Goal: Information Seeking & Learning: Learn about a topic

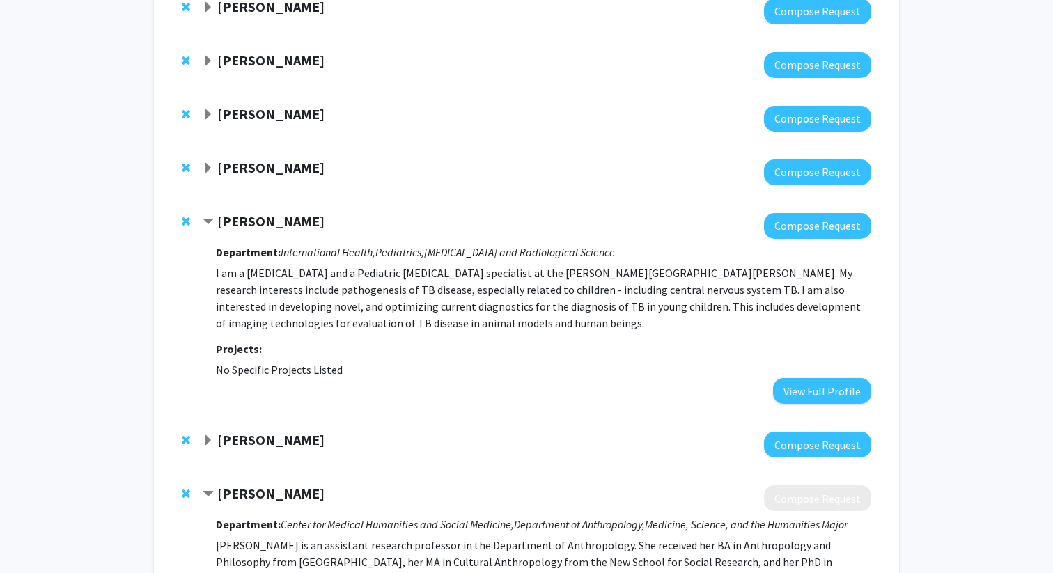
scroll to position [313, 0]
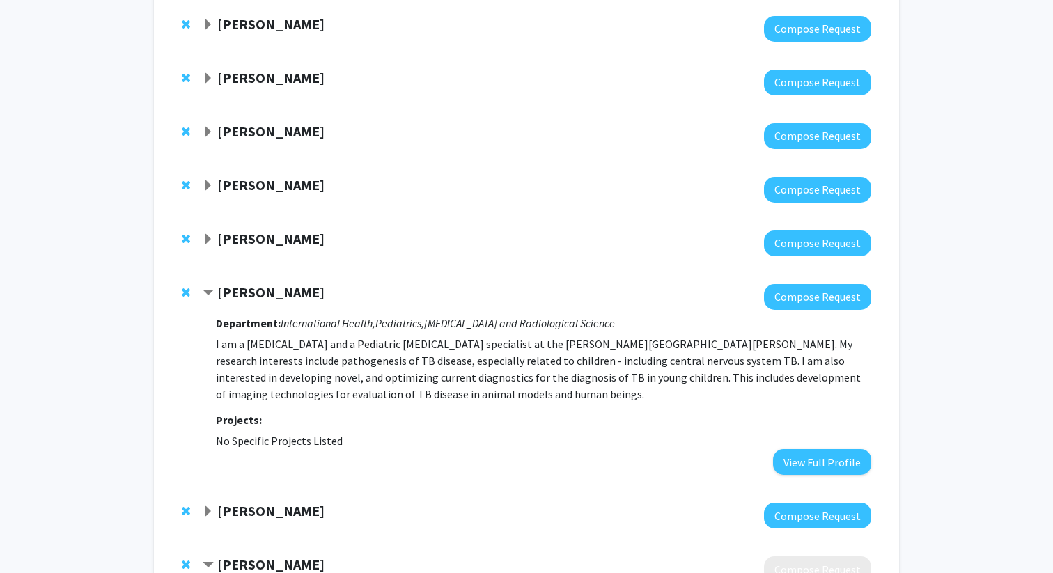
click at [212, 245] on div "[PERSON_NAME]" at bounding box center [353, 239] width 301 height 17
click at [205, 241] on span "Expand Jeffrey Tornheim Bookmark" at bounding box center [208, 239] width 11 height 11
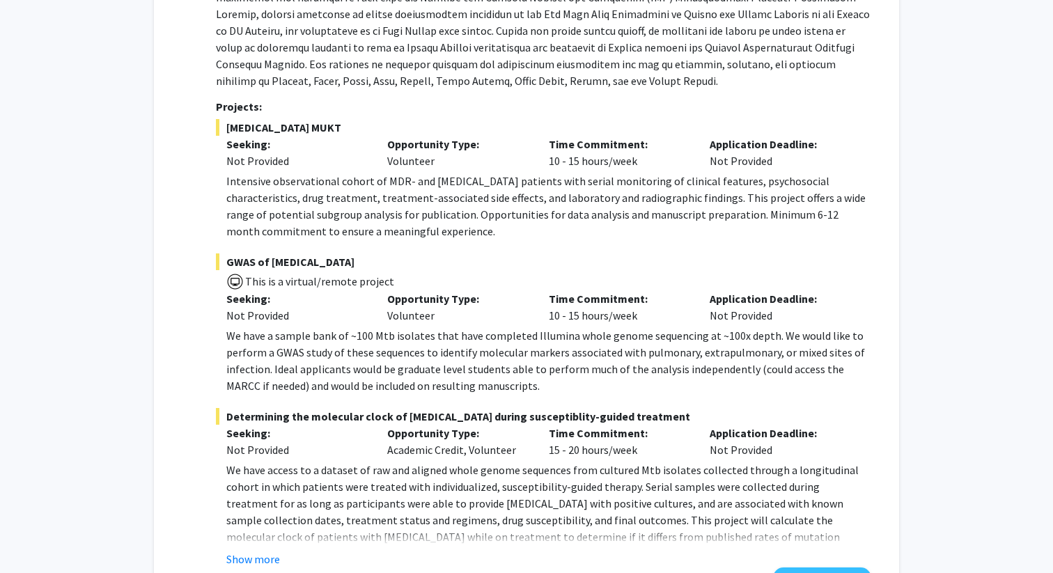
scroll to position [871, 0]
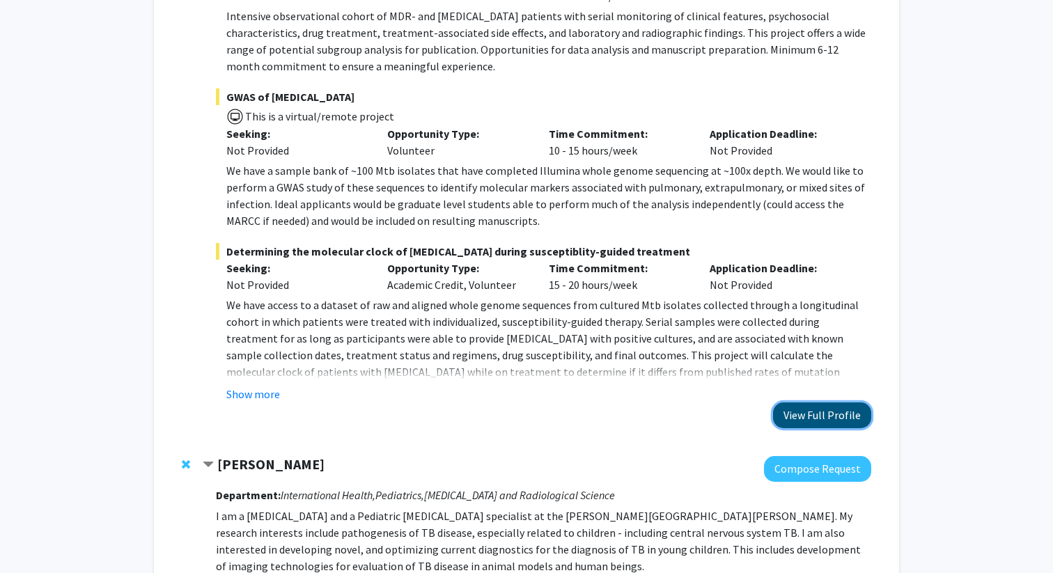
click at [842, 422] on button "View Full Profile" at bounding box center [822, 416] width 98 height 26
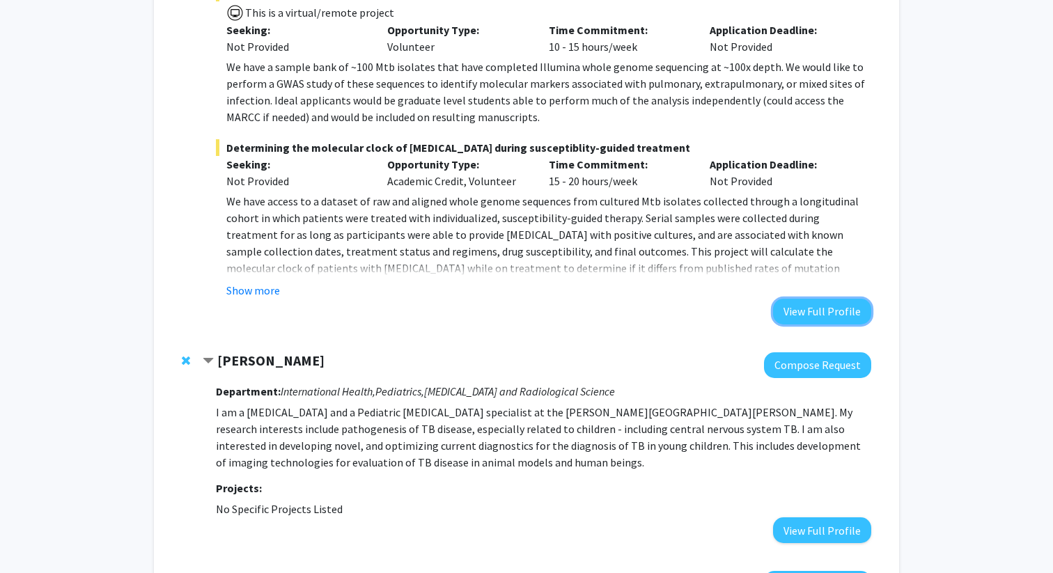
scroll to position [1119, 0]
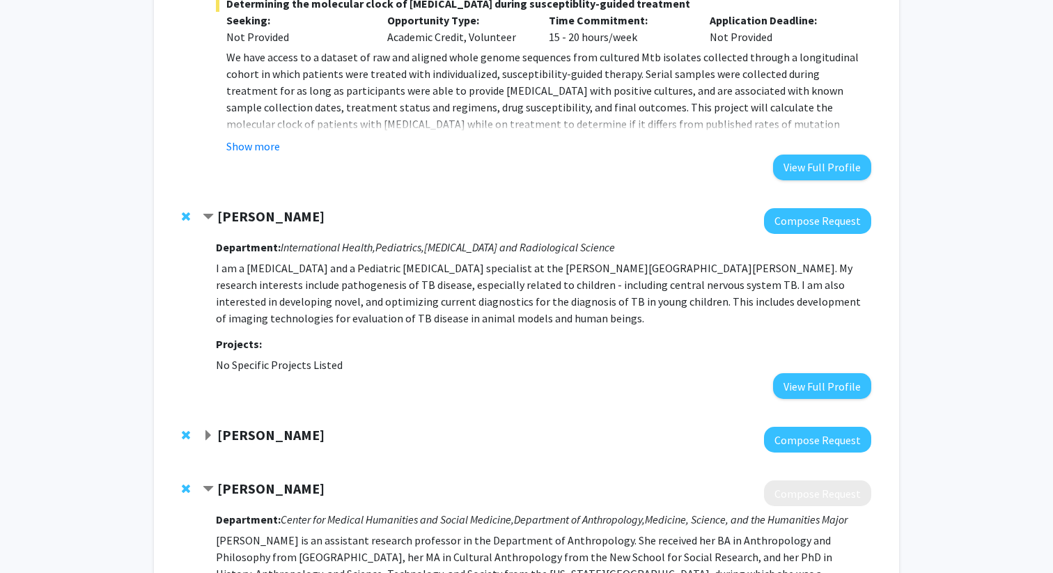
click at [273, 437] on strong "[PERSON_NAME]" at bounding box center [270, 434] width 107 height 17
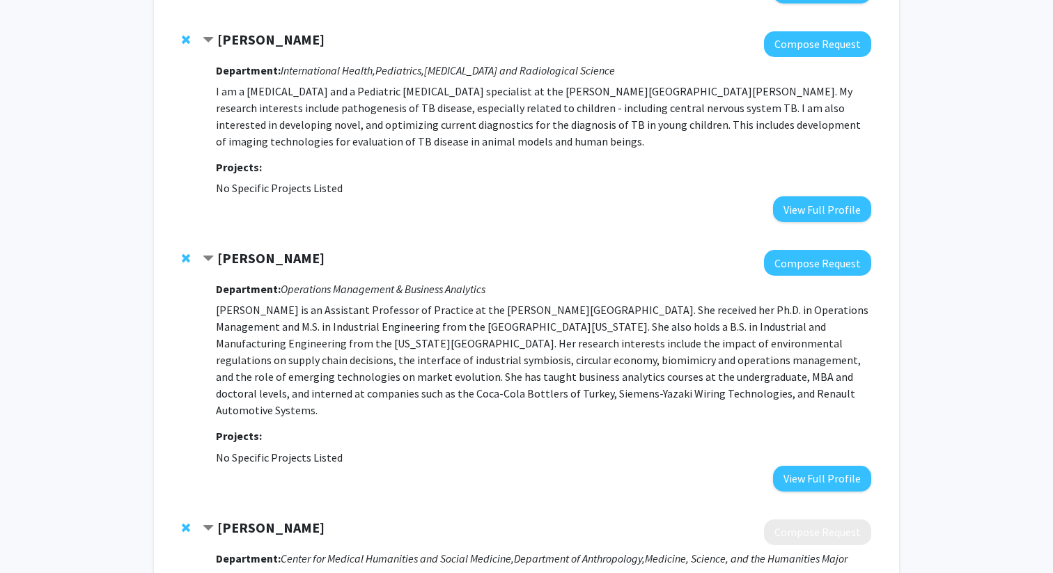
scroll to position [1307, 0]
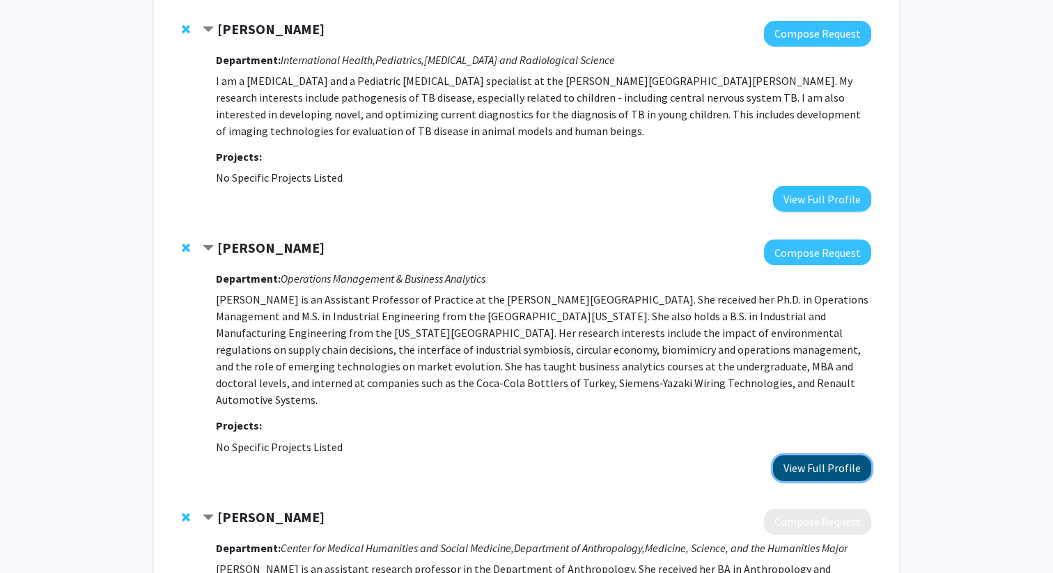
click at [818, 456] on button "View Full Profile" at bounding box center [822, 469] width 98 height 26
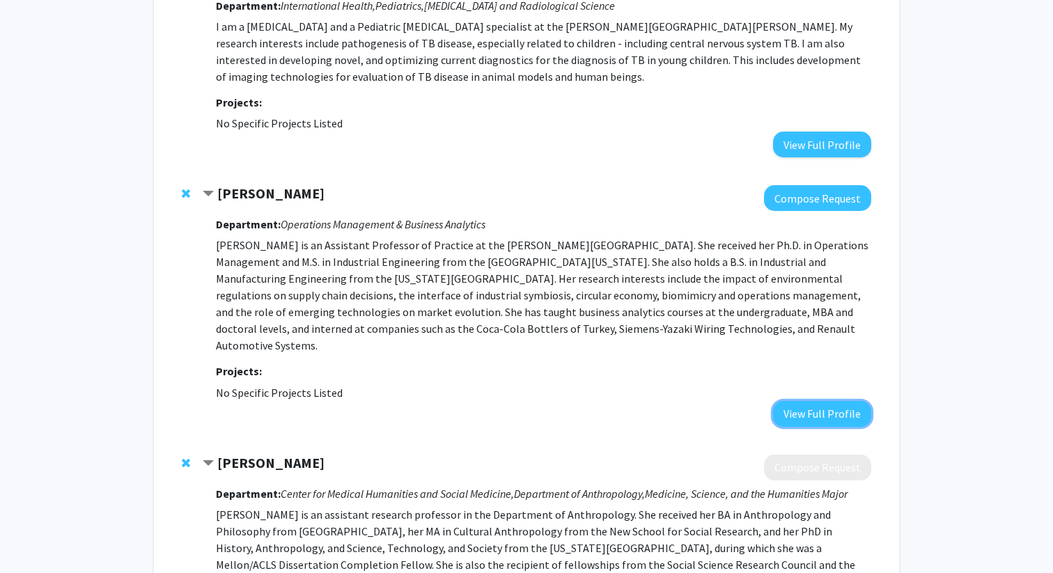
scroll to position [1507, 0]
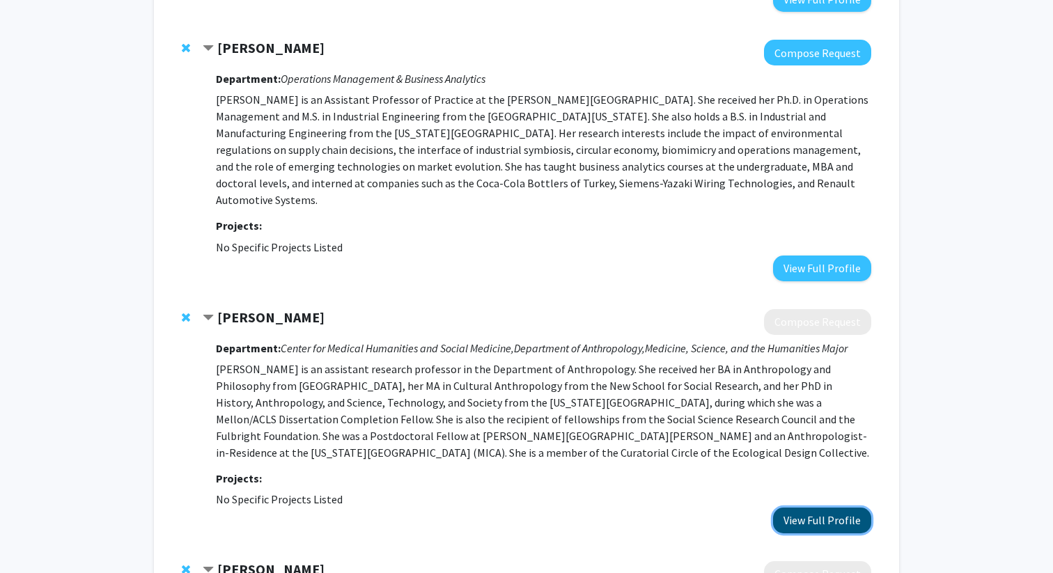
click at [827, 508] on button "View Full Profile" at bounding box center [822, 521] width 98 height 26
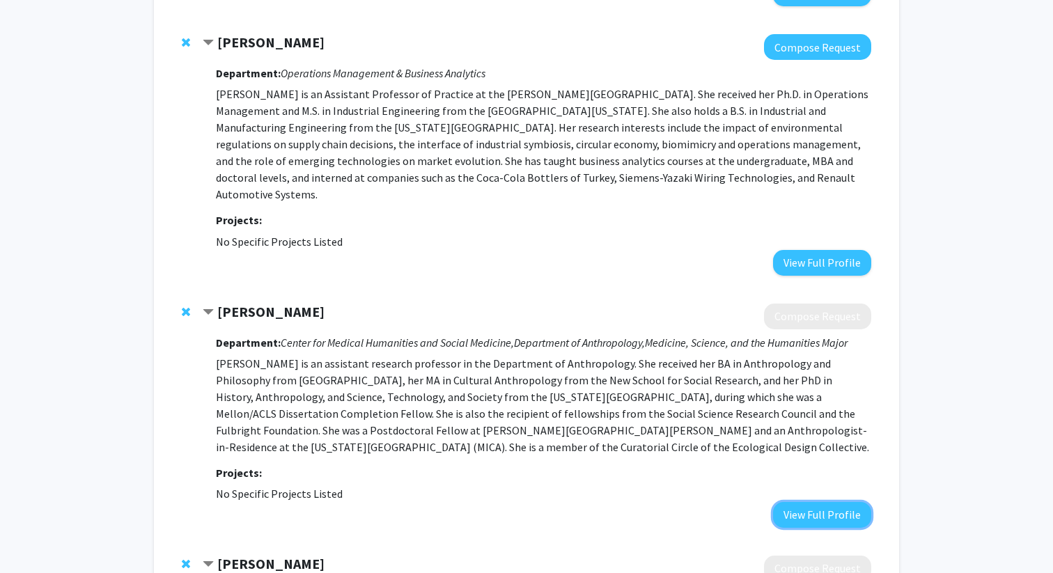
scroll to position [1511, 0]
click at [249, 304] on strong "[PERSON_NAME]" at bounding box center [270, 312] width 107 height 17
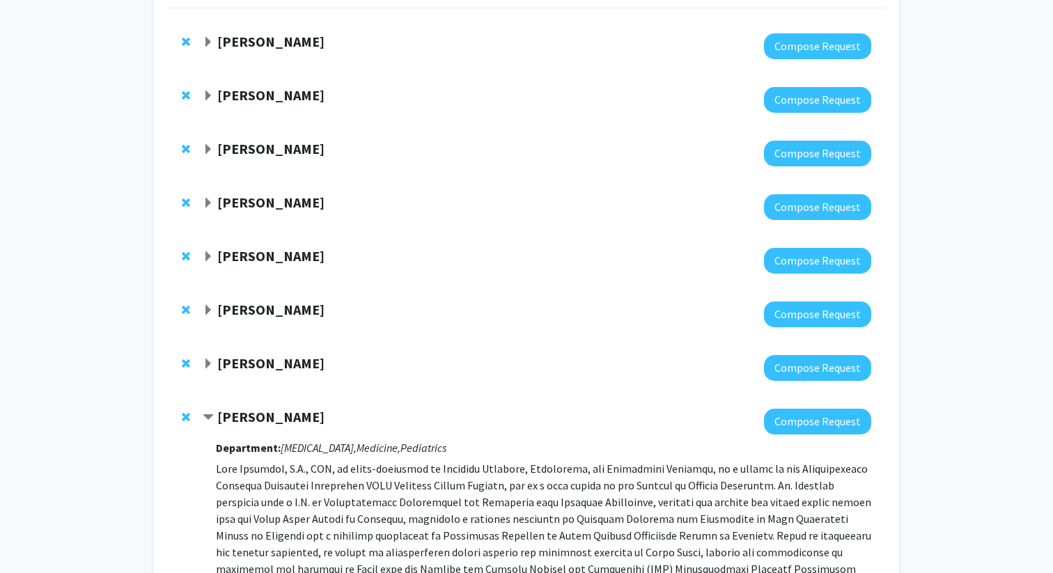
scroll to position [132, 0]
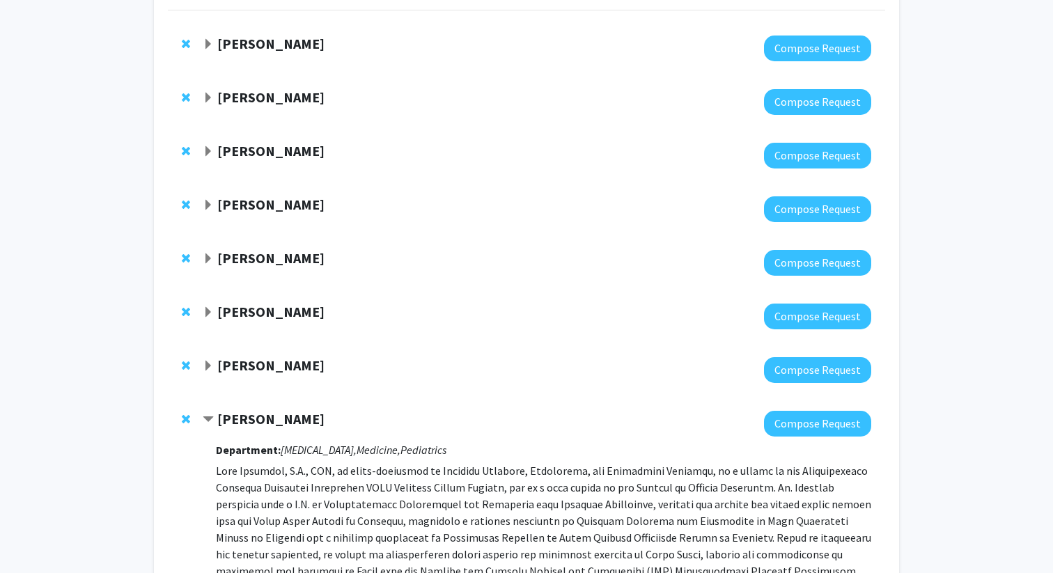
click at [241, 365] on strong "Kyu Han" at bounding box center [270, 365] width 107 height 17
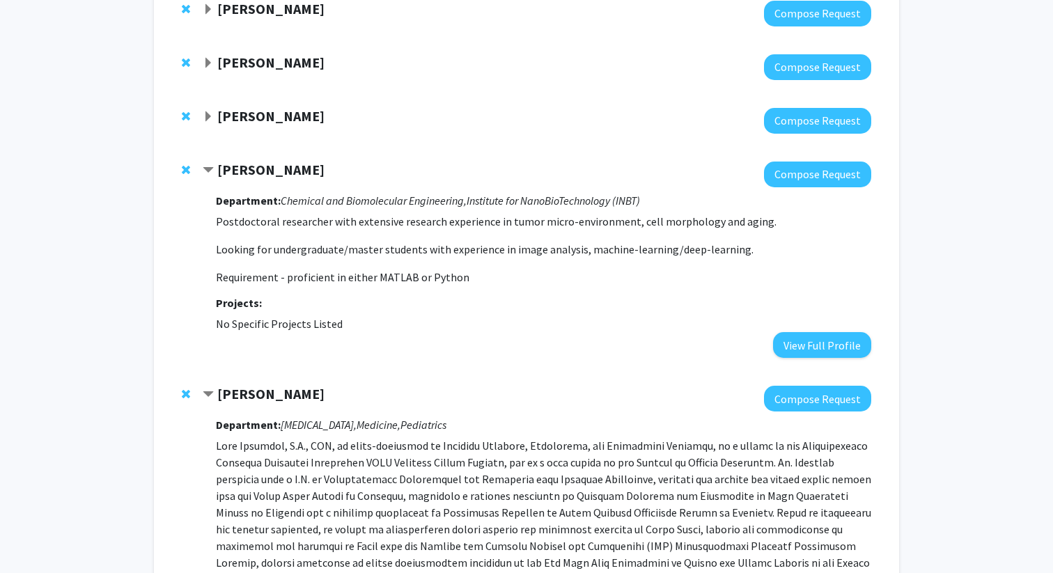
scroll to position [320, 0]
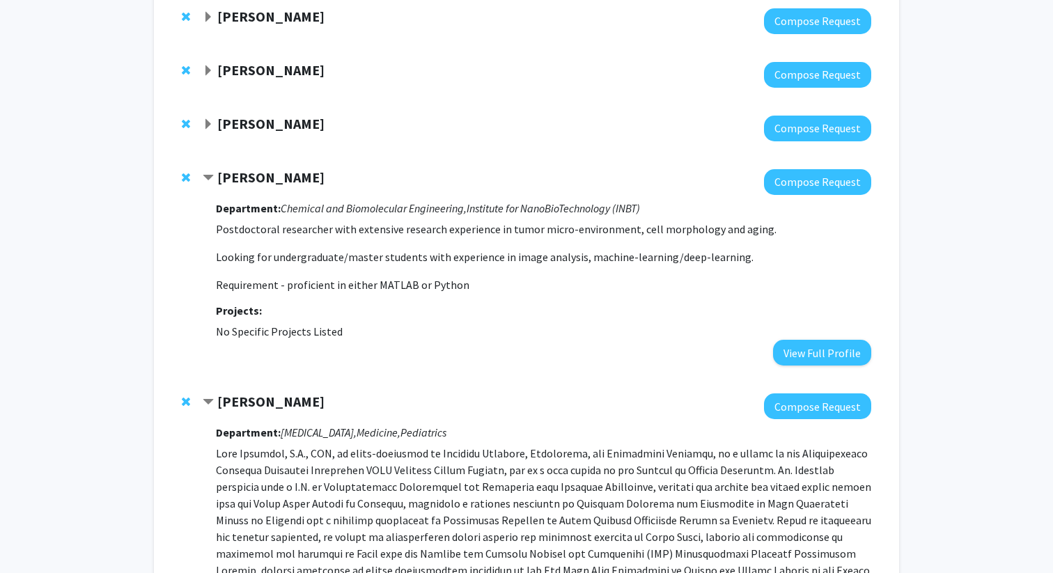
click at [212, 173] on span "Contract Kyu Han Bookmark" at bounding box center [208, 178] width 11 height 11
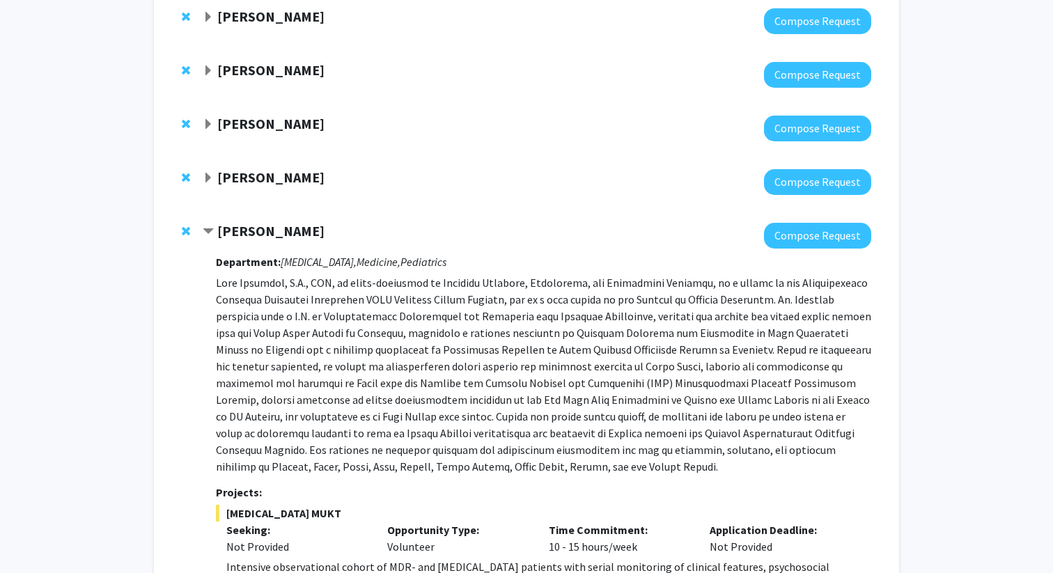
click at [226, 132] on strong "Sujatha Kannan" at bounding box center [270, 123] width 107 height 17
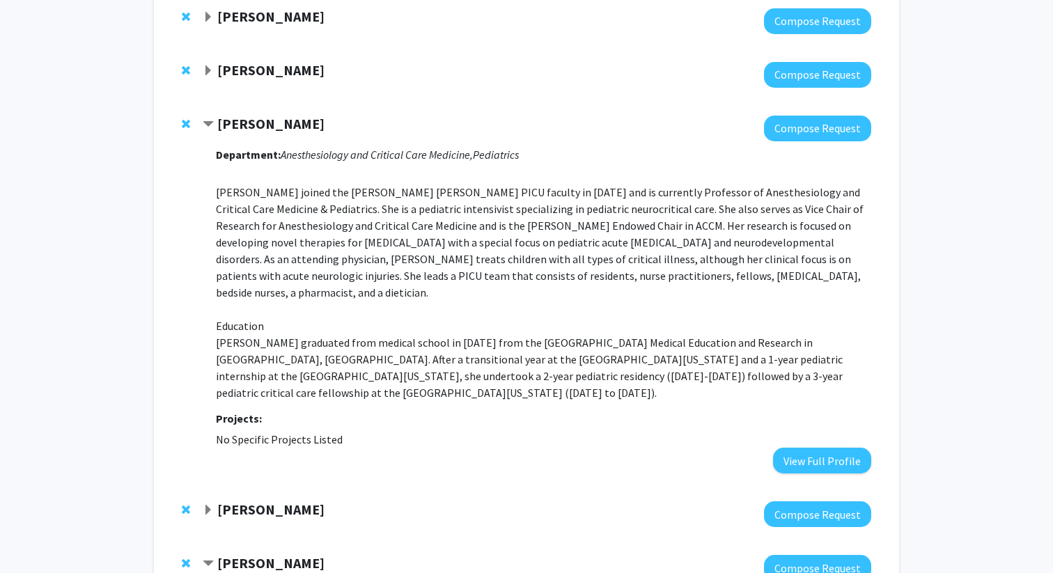
click at [226, 132] on strong "Sujatha Kannan" at bounding box center [270, 123] width 107 height 17
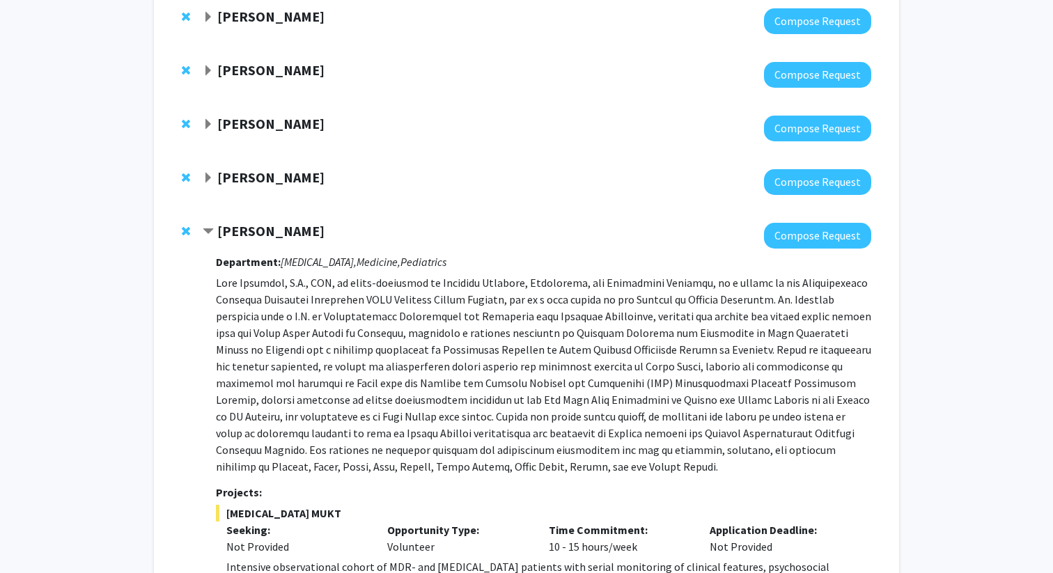
click at [240, 75] on strong "Amy Kim" at bounding box center [270, 69] width 107 height 17
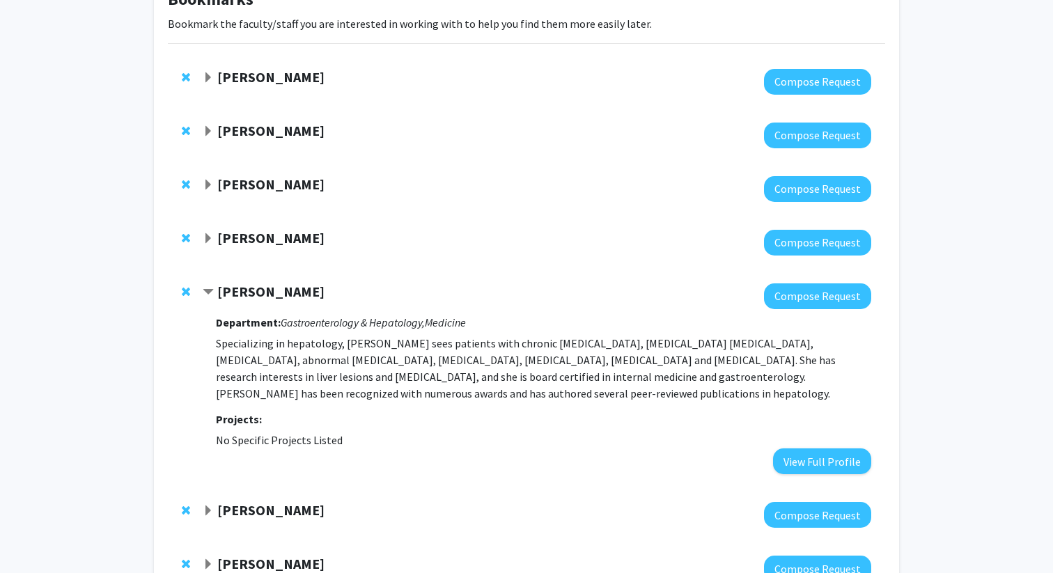
scroll to position [96, 0]
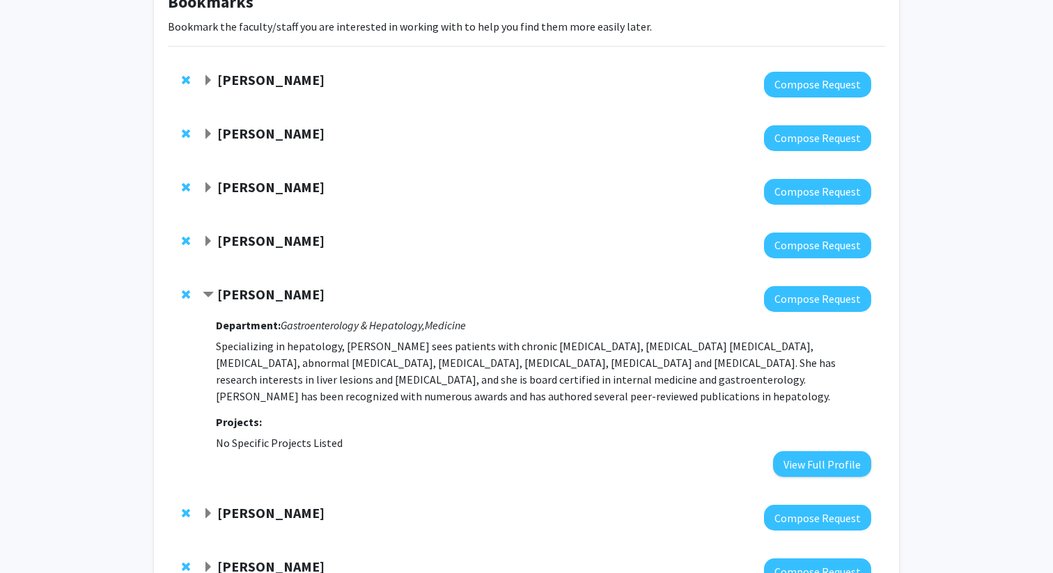
click at [249, 239] on strong "Emily Johnson" at bounding box center [270, 240] width 107 height 17
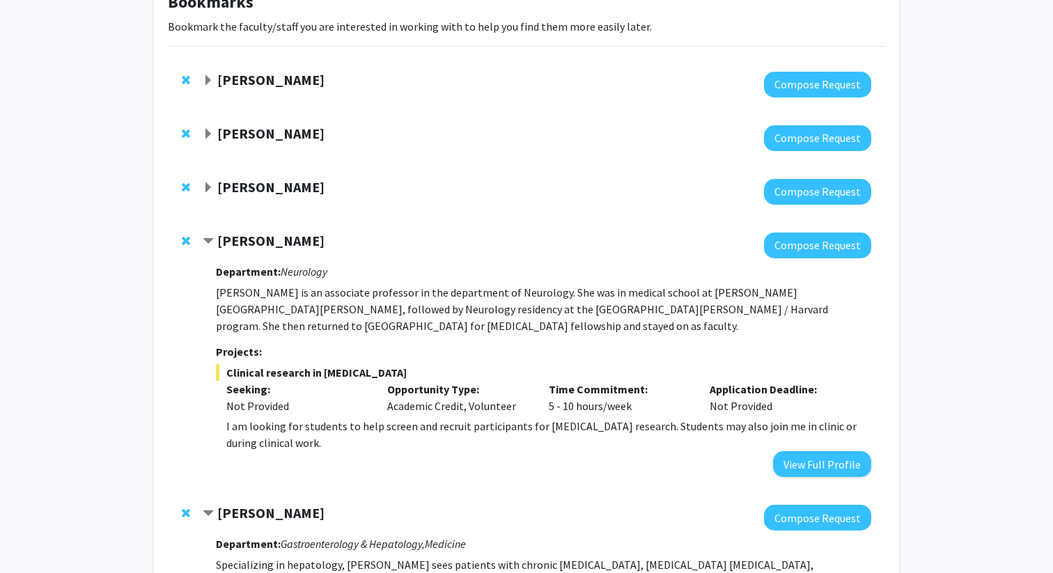
click at [249, 239] on strong "Emily Johnson" at bounding box center [270, 240] width 107 height 17
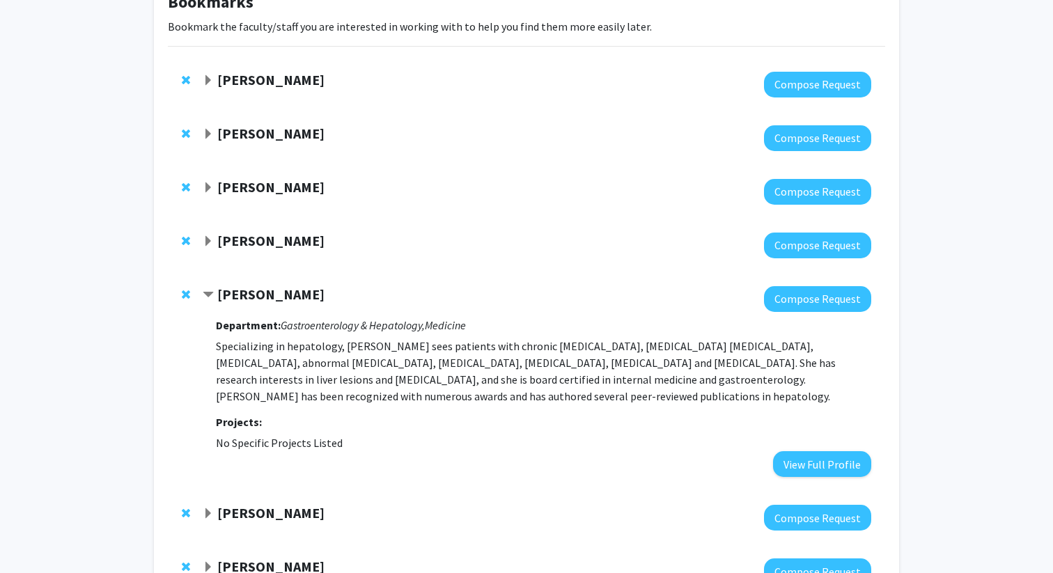
click at [254, 199] on div at bounding box center [537, 192] width 669 height 26
click at [254, 187] on strong "Curtiland Deville" at bounding box center [270, 186] width 107 height 17
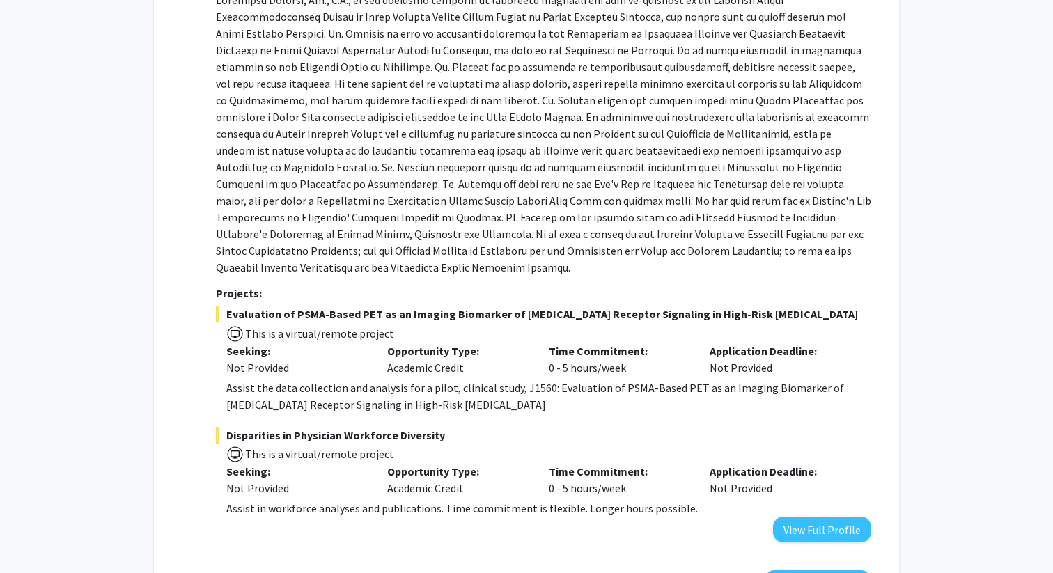
scroll to position [341, 0]
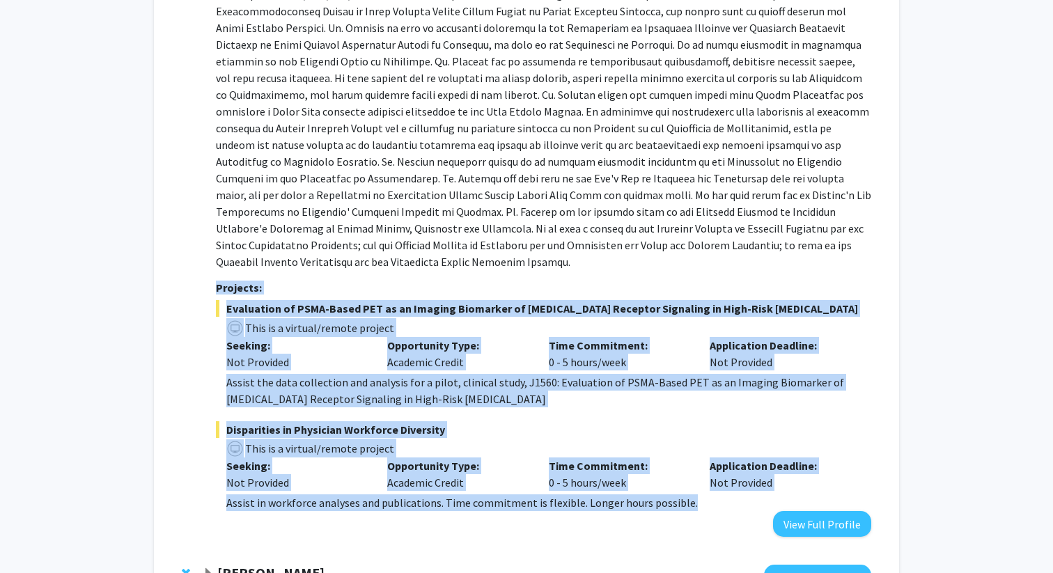
drag, startPoint x: 215, startPoint y: 263, endPoint x: 724, endPoint y: 492, distance: 558.3
click at [724, 492] on div "Department: Radiation Oncology and Molecular Sciences, Sidney Kimmel Comprehens…" at bounding box center [543, 248] width 655 height 577
copy div "Projects: Evaluation of PSMA-Based PET as an Imaging Biomarker of Androgen Rece…"
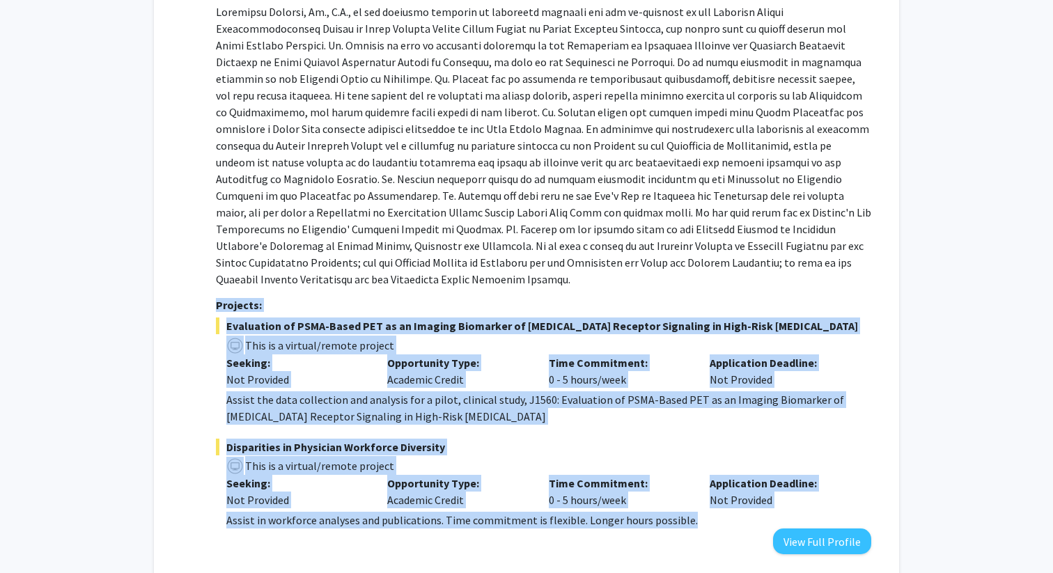
scroll to position [325, 0]
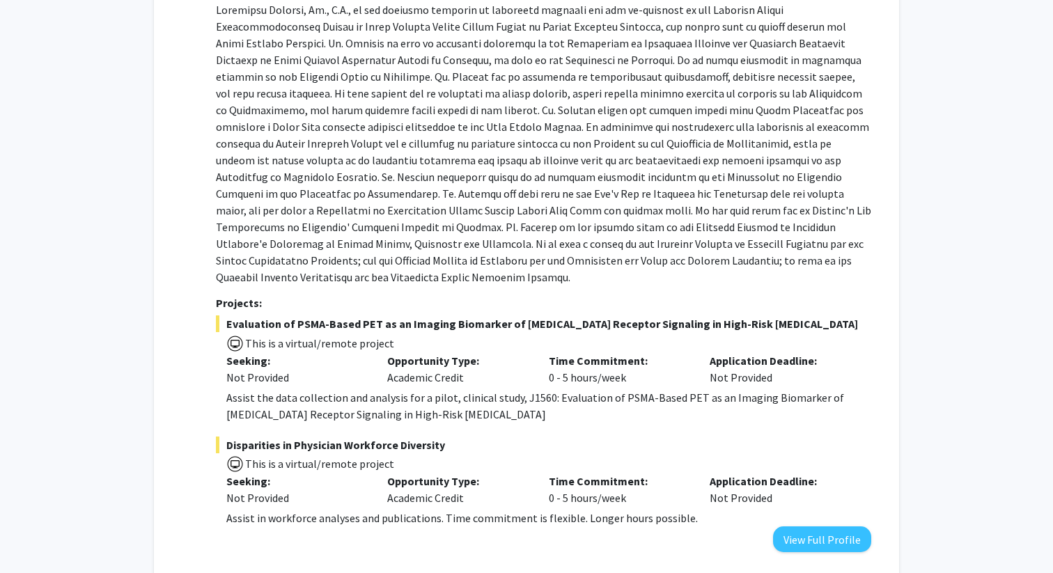
click at [517, 153] on p at bounding box center [543, 143] width 655 height 284
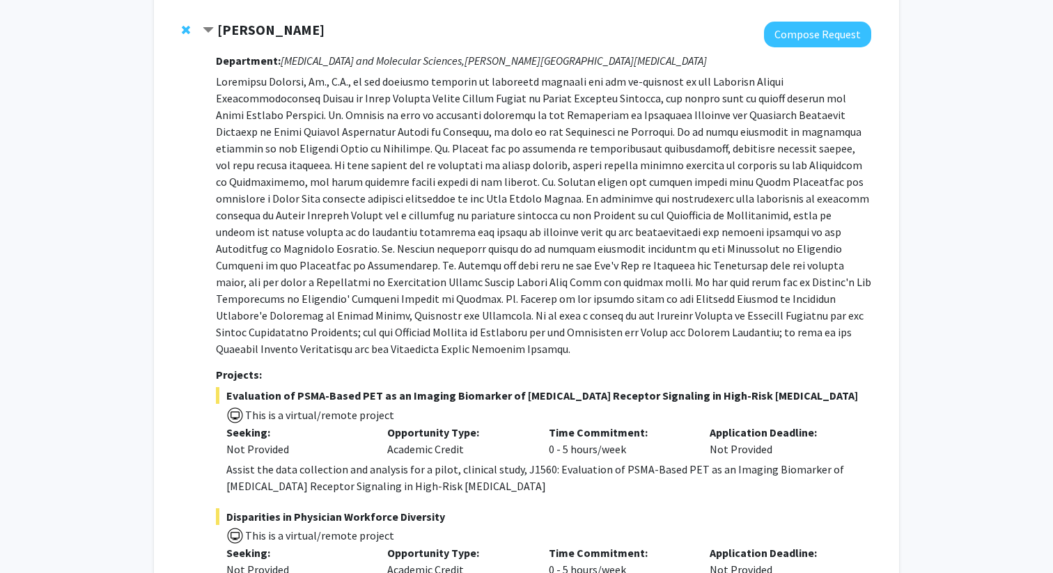
scroll to position [52, 0]
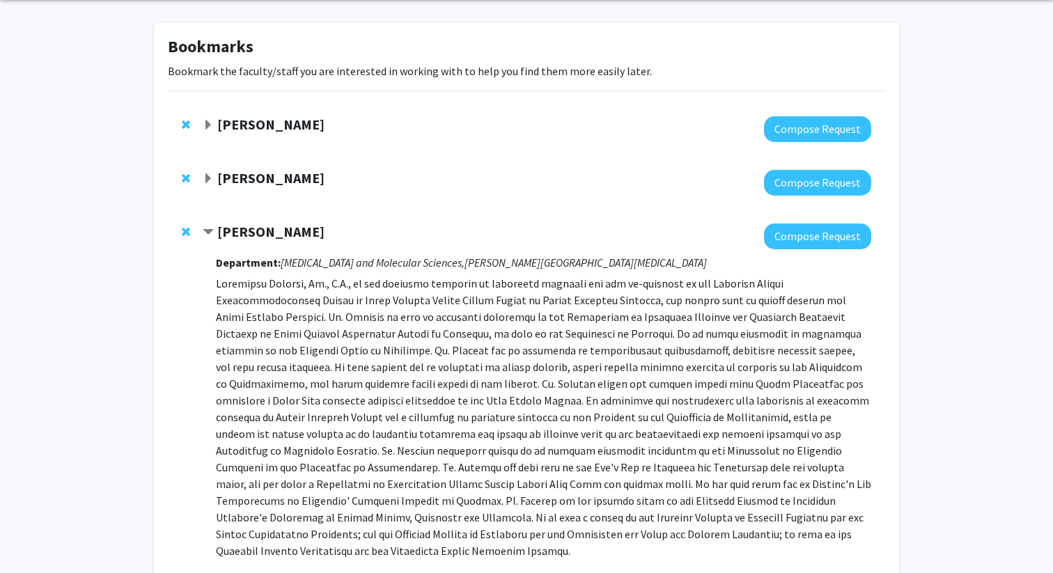
click at [228, 169] on strong "Luis Garza" at bounding box center [270, 177] width 107 height 17
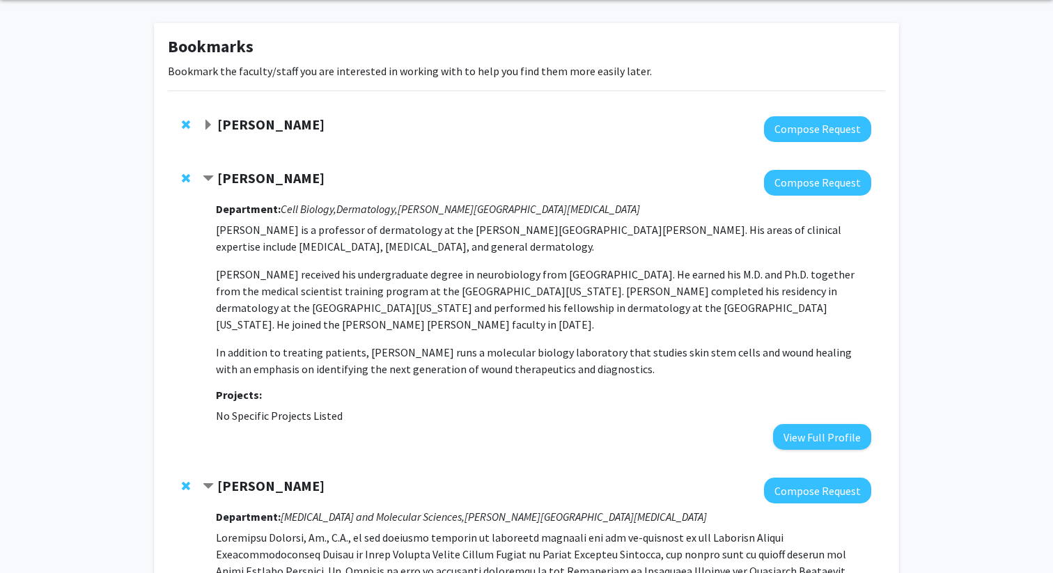
click at [228, 169] on strong "Luis Garza" at bounding box center [270, 177] width 107 height 17
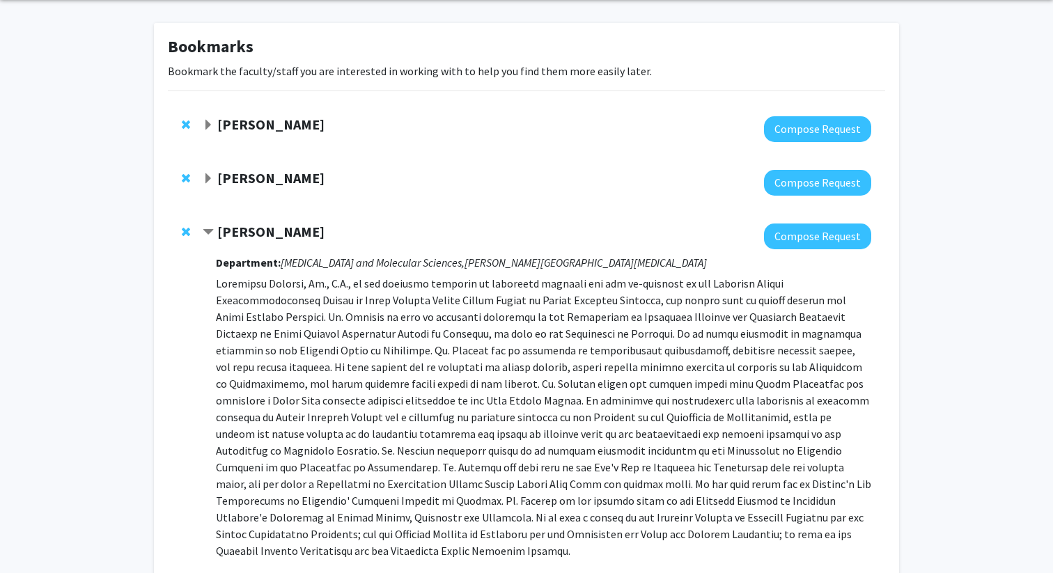
click at [235, 134] on div at bounding box center [537, 129] width 669 height 26
click at [235, 123] on strong "Raj Mukherjee" at bounding box center [270, 124] width 107 height 17
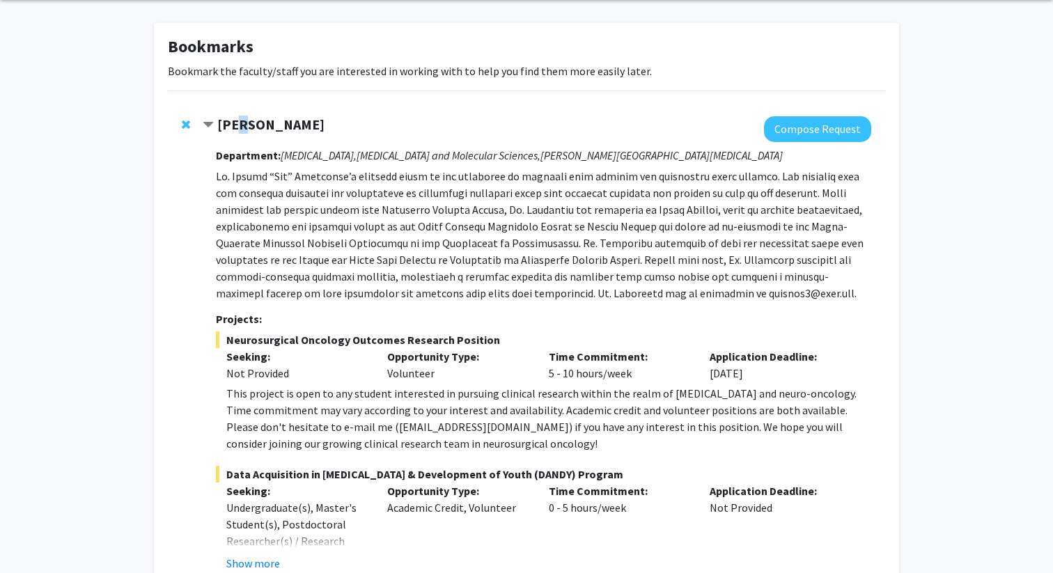
click at [235, 123] on strong "Raj Mukherjee" at bounding box center [270, 124] width 107 height 17
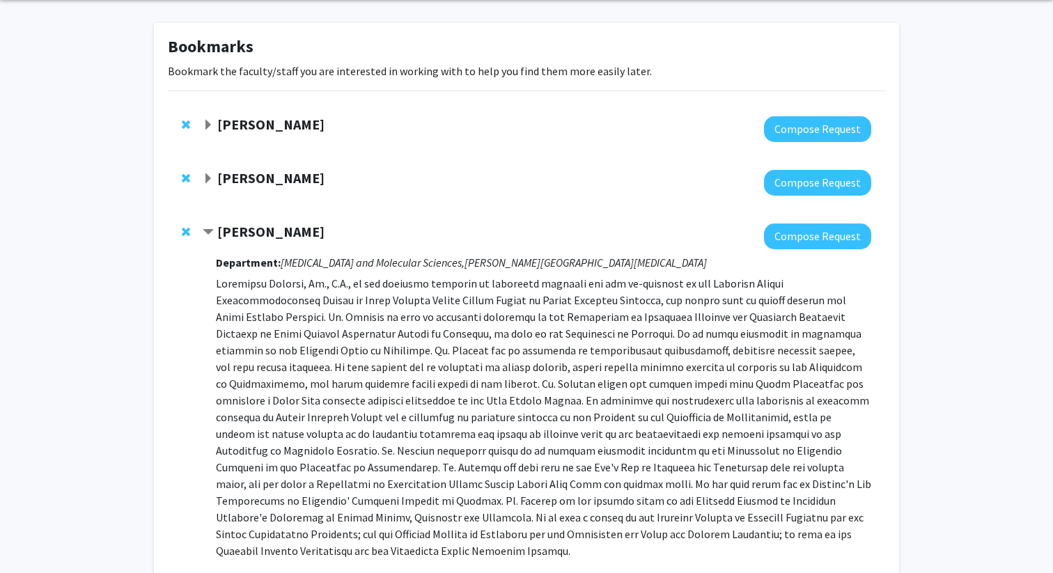
click at [229, 232] on strong "Curtiland Deville" at bounding box center [270, 231] width 107 height 17
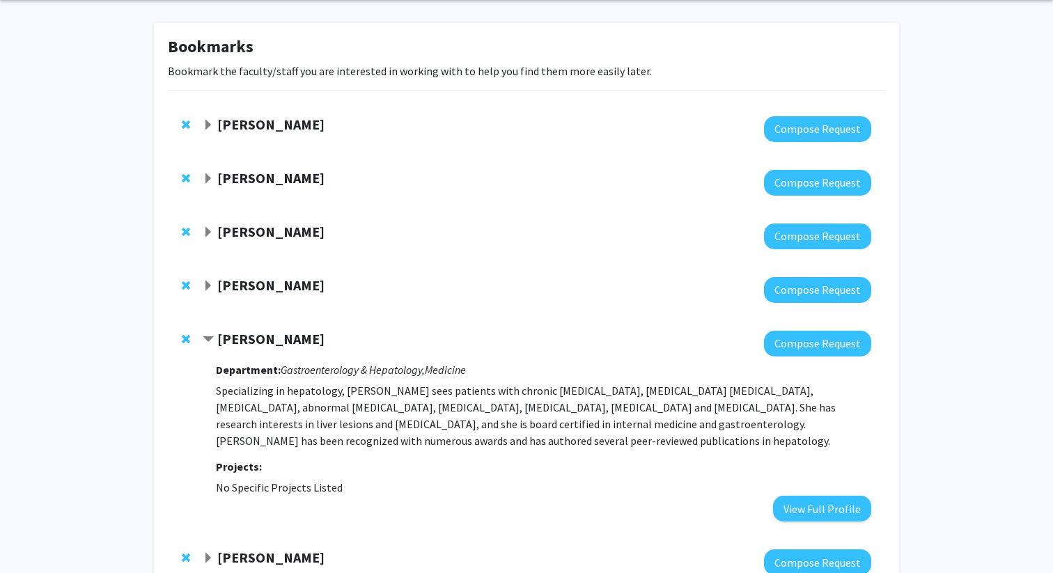
scroll to position [0, 0]
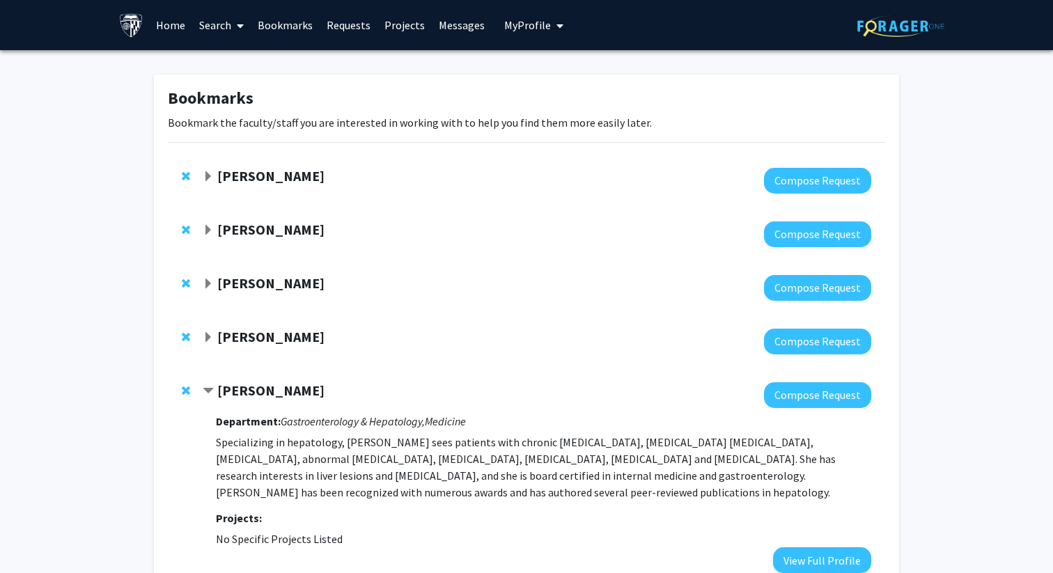
click at [185, 22] on link "Home" at bounding box center [170, 25] width 43 height 49
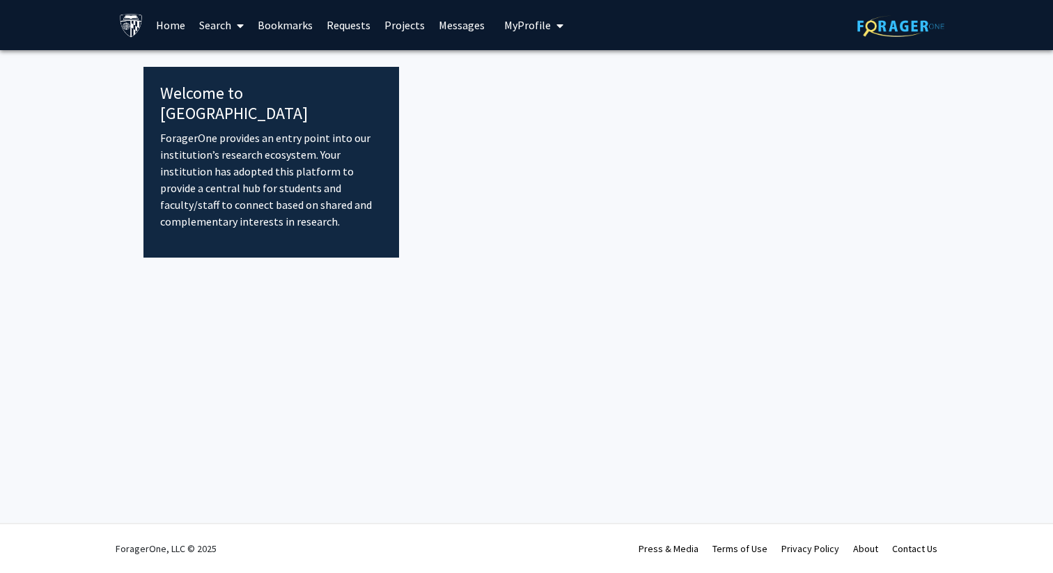
click at [221, 24] on link "Search" at bounding box center [221, 25] width 59 height 49
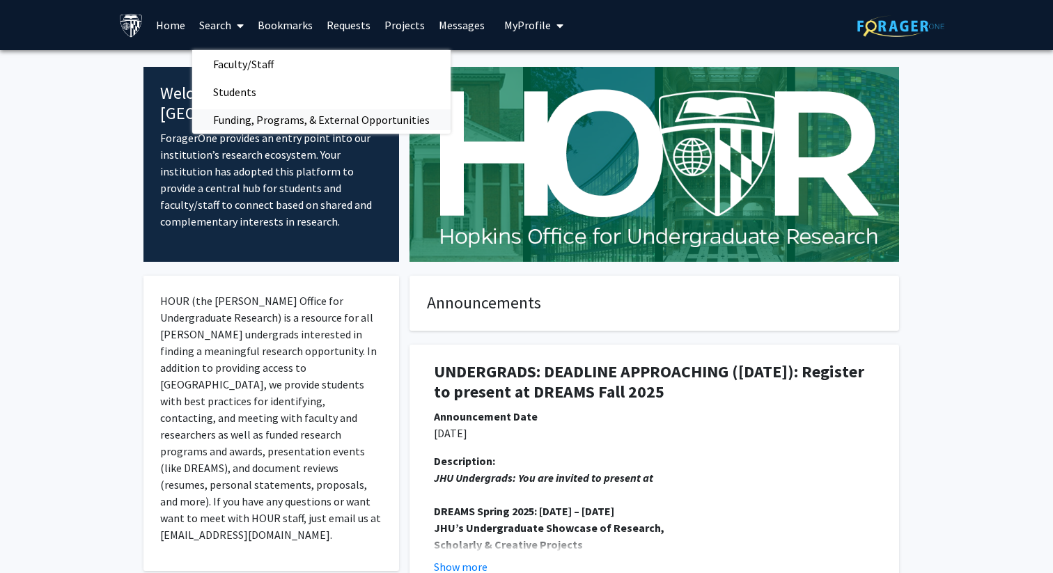
click at [276, 125] on span "Funding, Programs, & External Opportunities" at bounding box center [321, 120] width 258 height 28
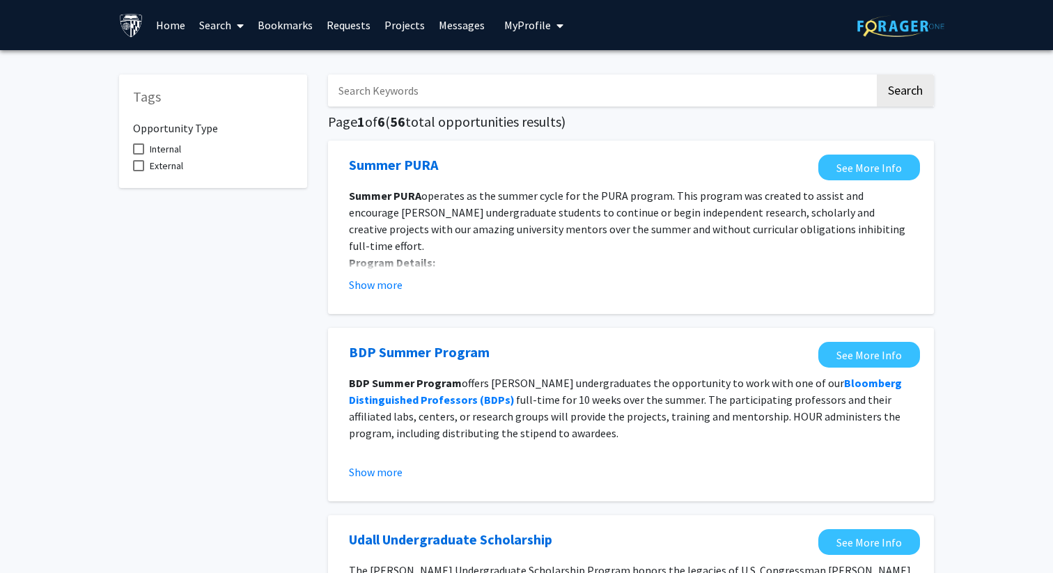
click at [225, 30] on link "Search" at bounding box center [221, 25] width 59 height 49
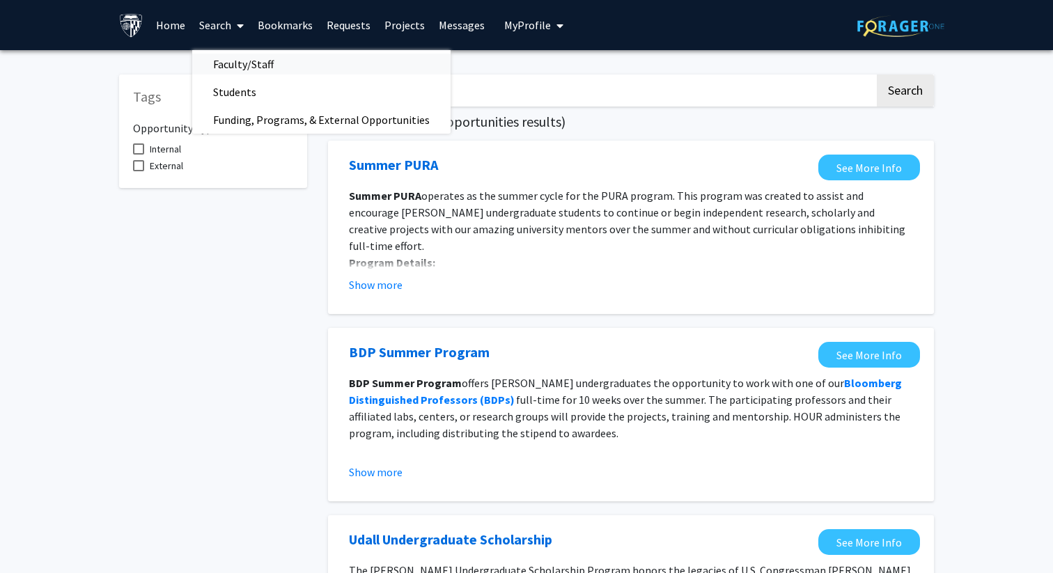
click at [242, 65] on span "Faculty/Staff" at bounding box center [243, 64] width 102 height 28
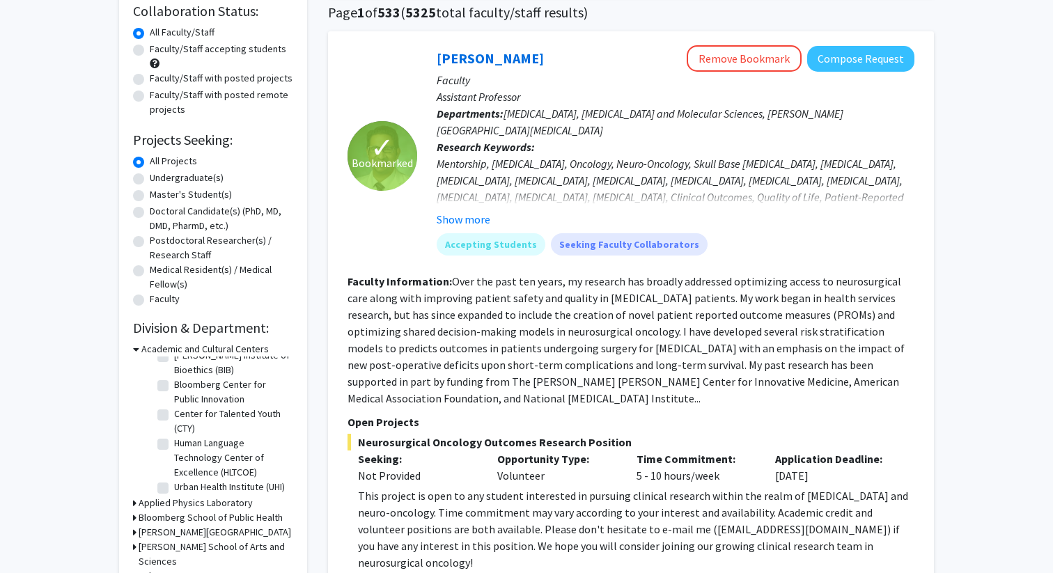
scroll to position [33, 0]
click at [224, 349] on h3 "Academic and Cultural Centers" at bounding box center [204, 349] width 127 height 15
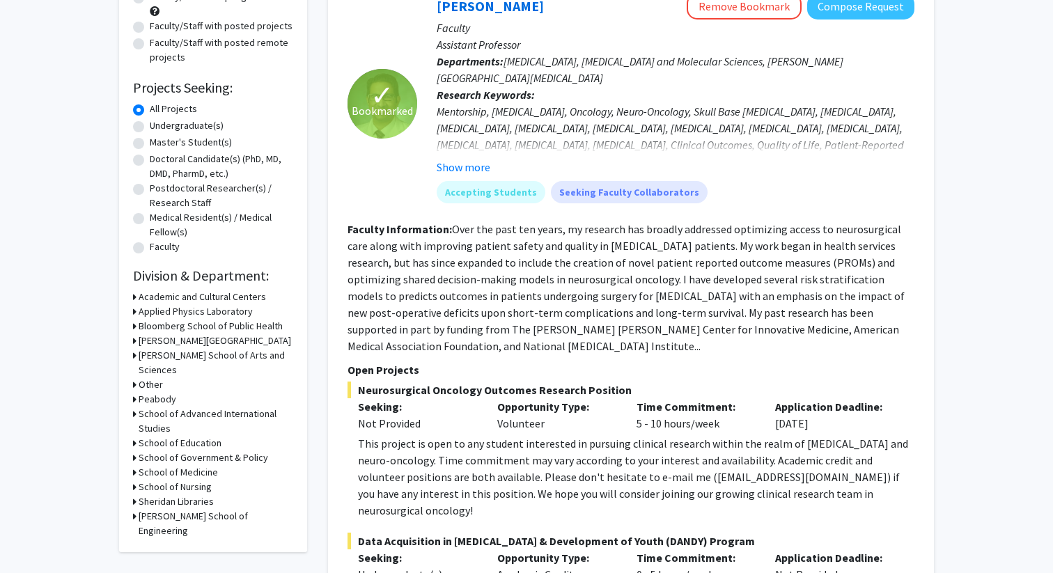
scroll to position [169, 0]
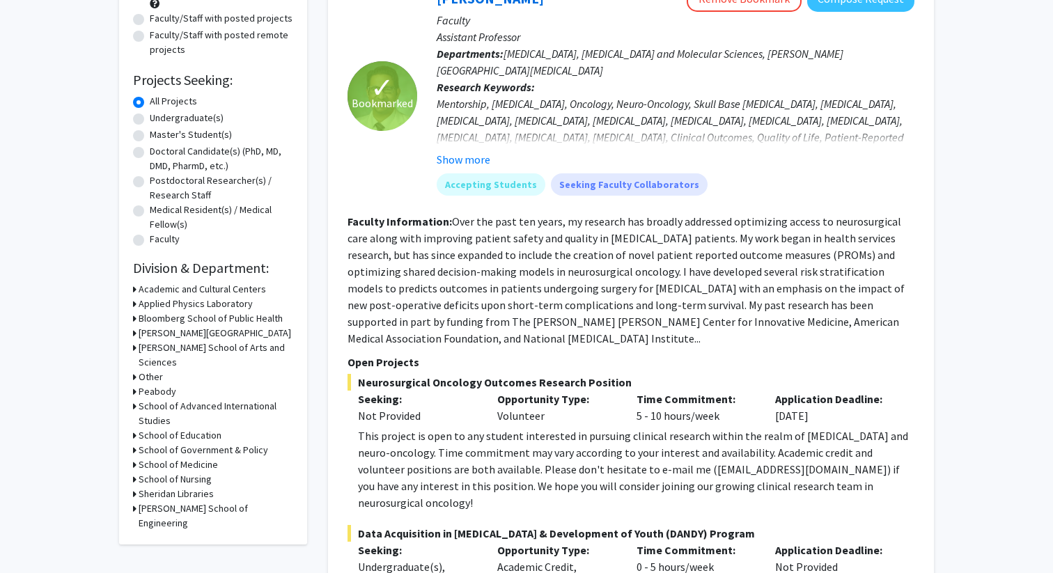
click at [194, 348] on h3 "Krieger School of Arts and Sciences" at bounding box center [216, 355] width 155 height 29
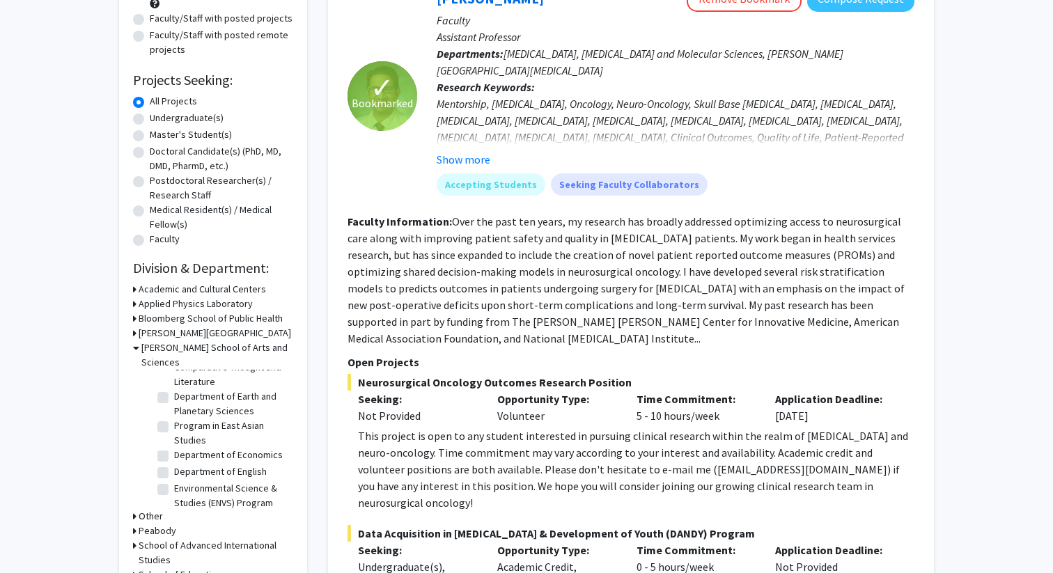
scroll to position [443, 0]
click at [174, 476] on label "Environmental Science & Studies (ENVS) Program" at bounding box center [232, 490] width 116 height 29
click at [174, 476] on input "Environmental Science & Studies (ENVS) Program" at bounding box center [178, 480] width 9 height 9
checkbox input "true"
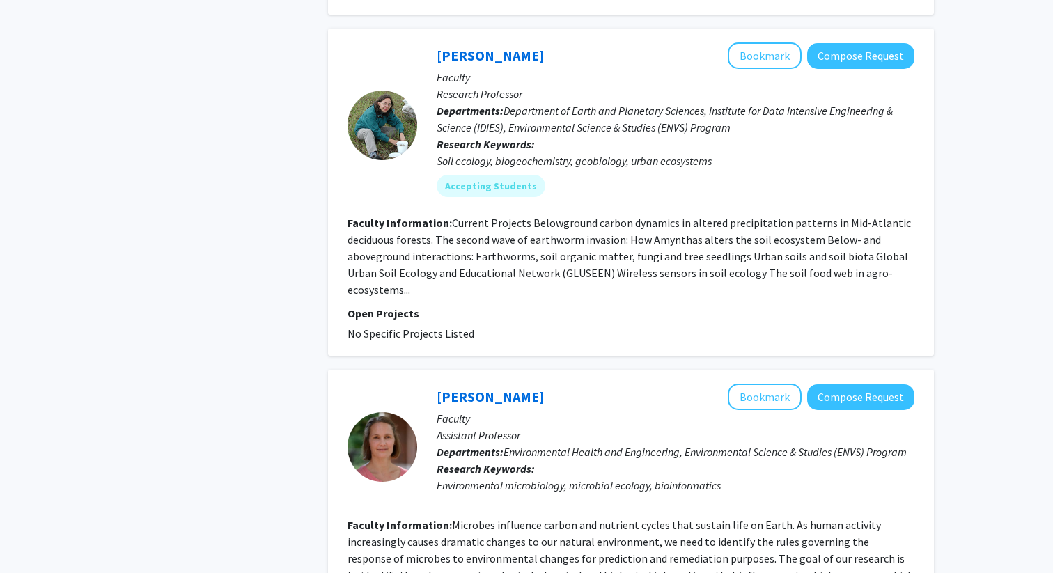
scroll to position [1590, 0]
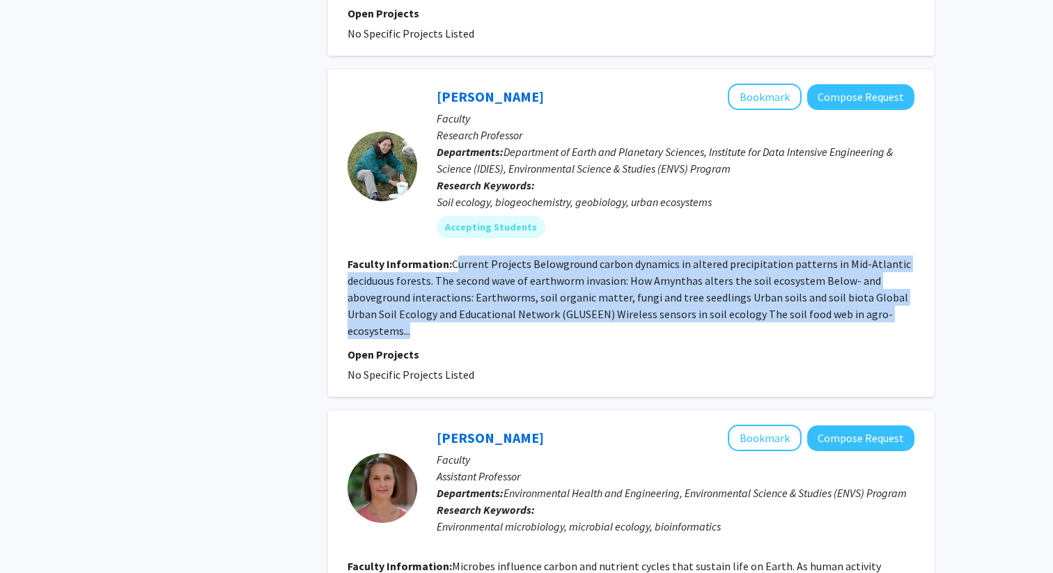
drag, startPoint x: 455, startPoint y: 213, endPoint x: 459, endPoint y: 277, distance: 63.5
click at [459, 277] on section "Faculty Information: Current Projects Belowground carbon dynamics in altered pr…" at bounding box center [631, 298] width 567 height 84
copy fg-read-more "urrent Projects Belowground carbon dynamics in altered precipitation patterns i…"
click at [497, 88] on link "Kathy Szlavecz" at bounding box center [490, 96] width 107 height 17
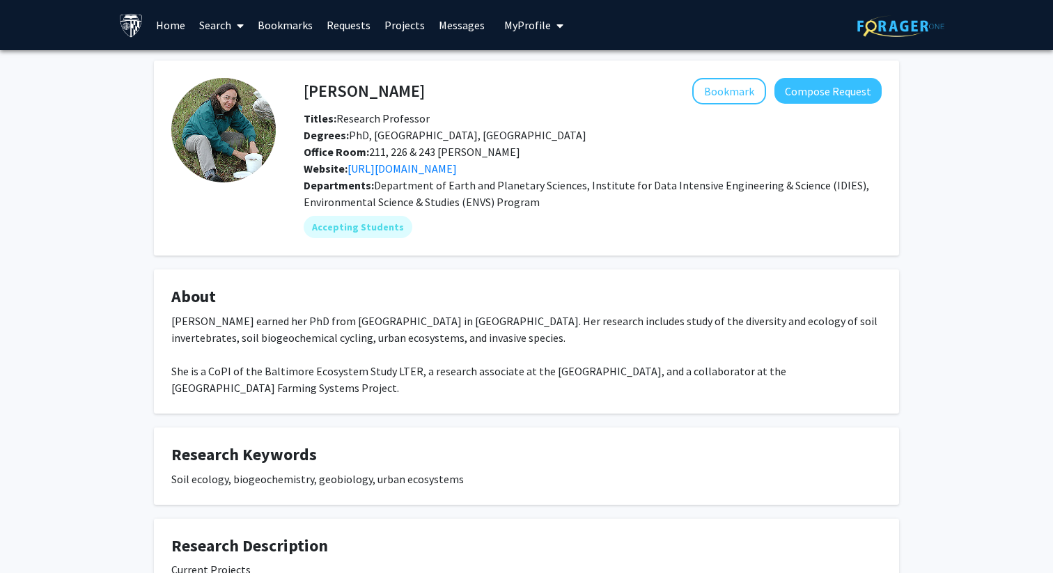
scroll to position [226, 0]
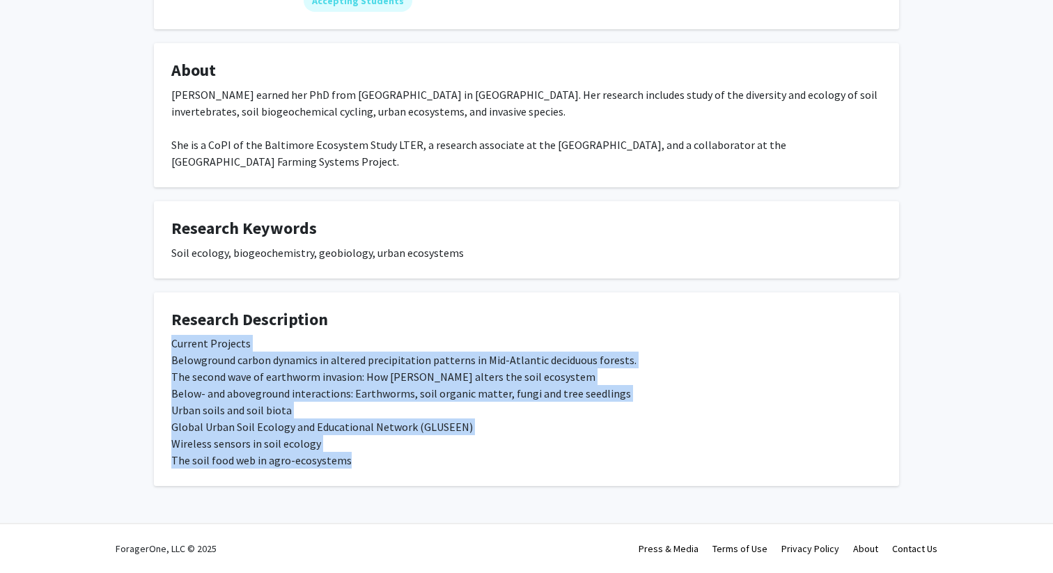
drag, startPoint x: 167, startPoint y: 348, endPoint x: 420, endPoint y: 483, distance: 287.0
click at [420, 483] on fg-card "Research Description Current Projects Belowground carbon dynamics in altered pr…" at bounding box center [526, 390] width 745 height 194
copy div "Current Projects Belowground carbon dynamics in altered precipitation patterns …"
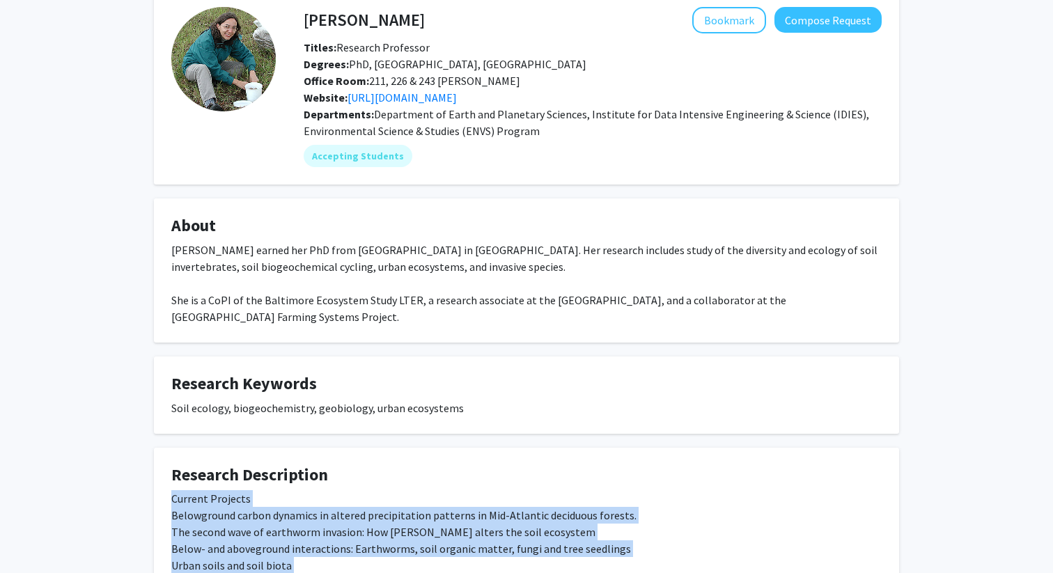
scroll to position [0, 0]
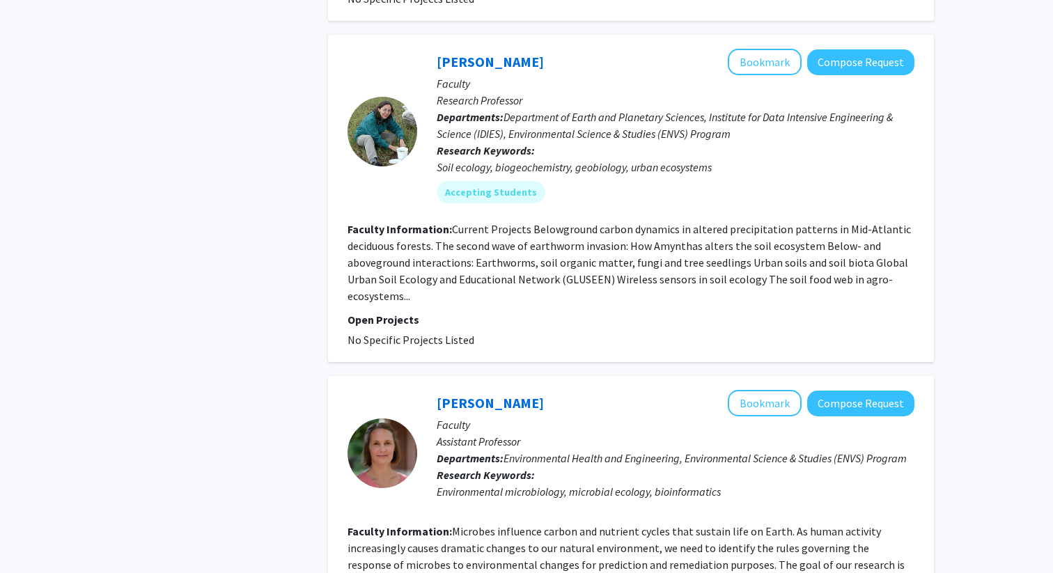
scroll to position [1921, 0]
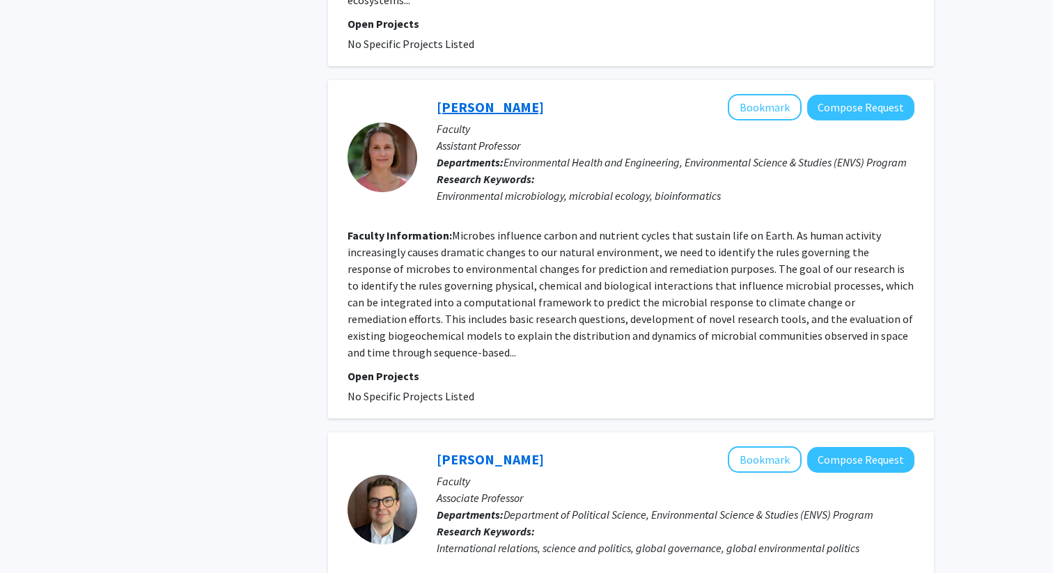
click at [518, 98] on link "Sarah Preheim" at bounding box center [490, 106] width 107 height 17
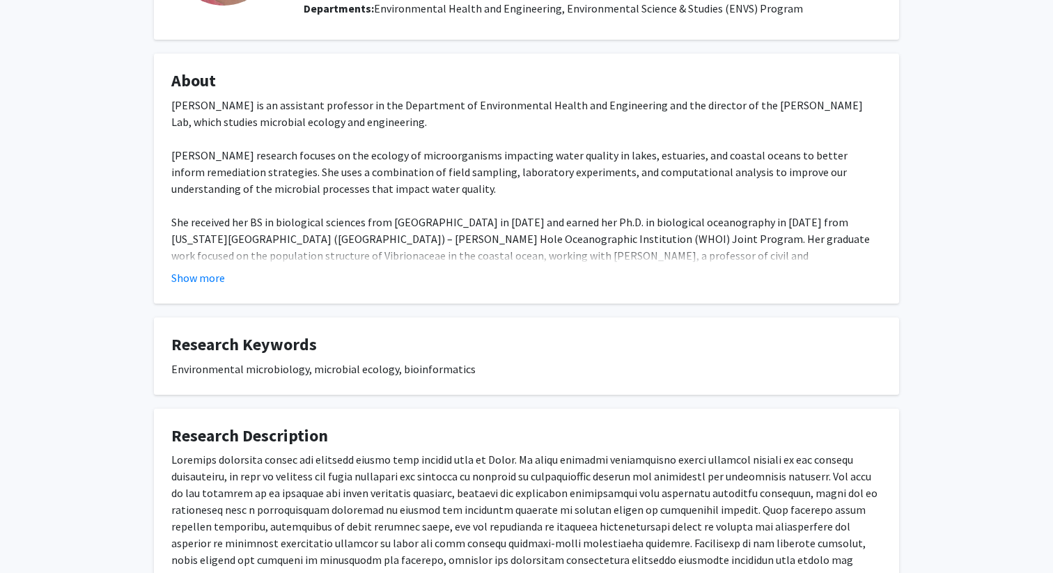
scroll to position [349, 0]
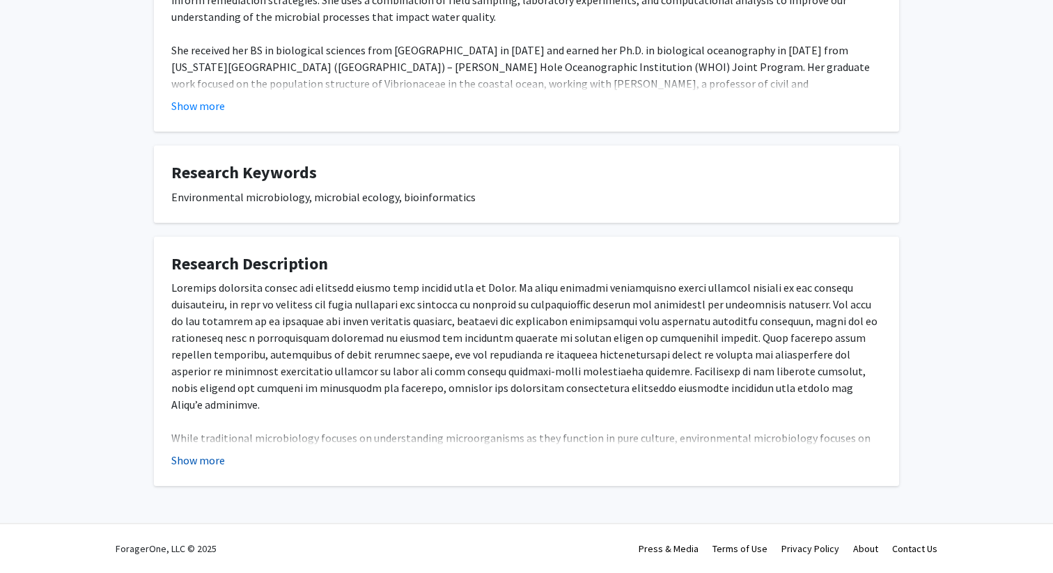
click at [212, 463] on button "Show more" at bounding box center [198, 460] width 54 height 17
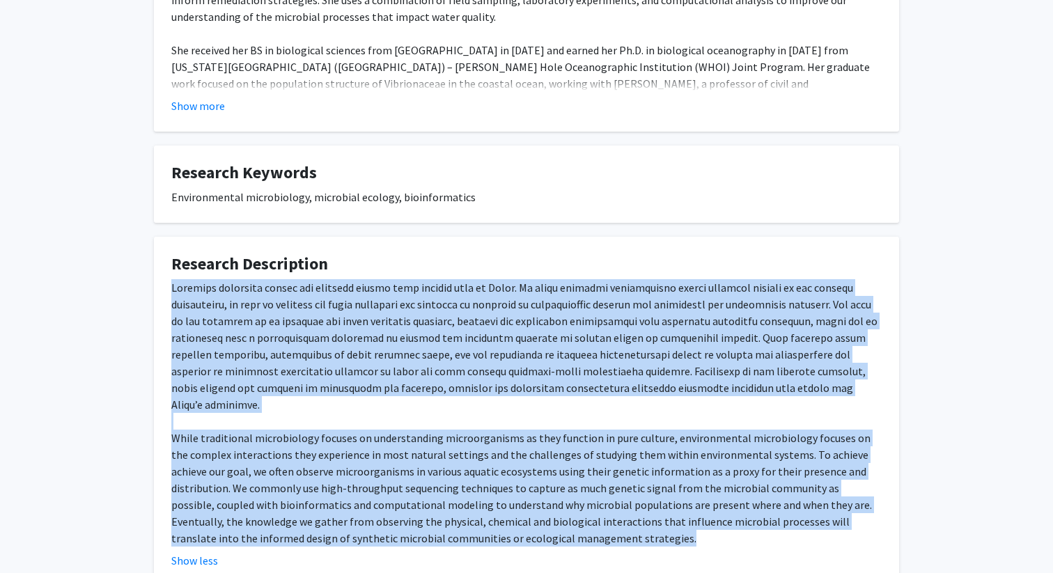
drag, startPoint x: 173, startPoint y: 286, endPoint x: 563, endPoint y: 531, distance: 461.1
click at [563, 531] on fg-read-more "While traditional microbiology focuses on understanding microorganisms as they …" at bounding box center [526, 424] width 710 height 290
copy div "Microbes influence carbon and nutrient cycles that sustain life on Earth. As hu…"
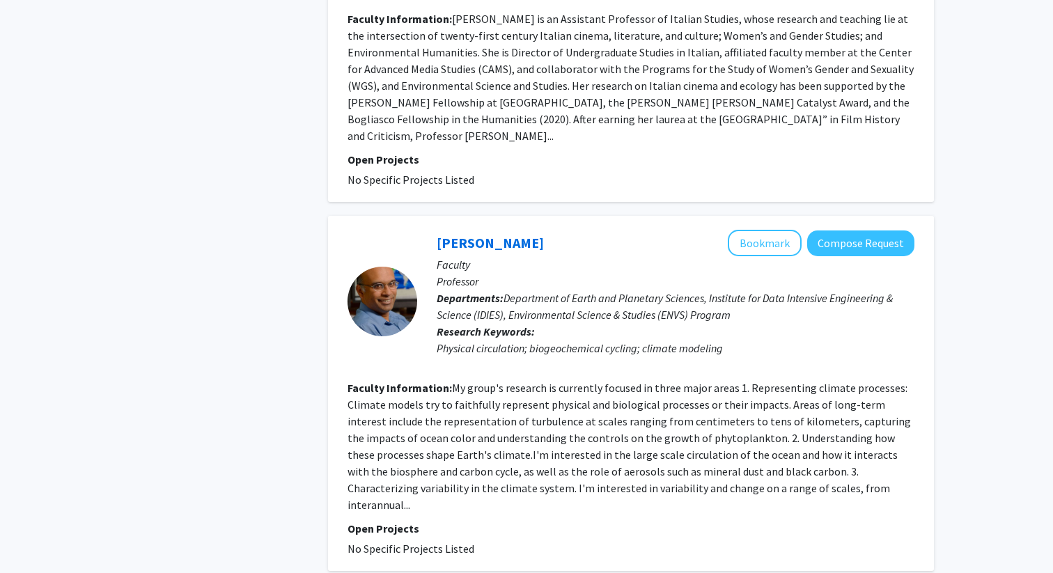
scroll to position [3280, 0]
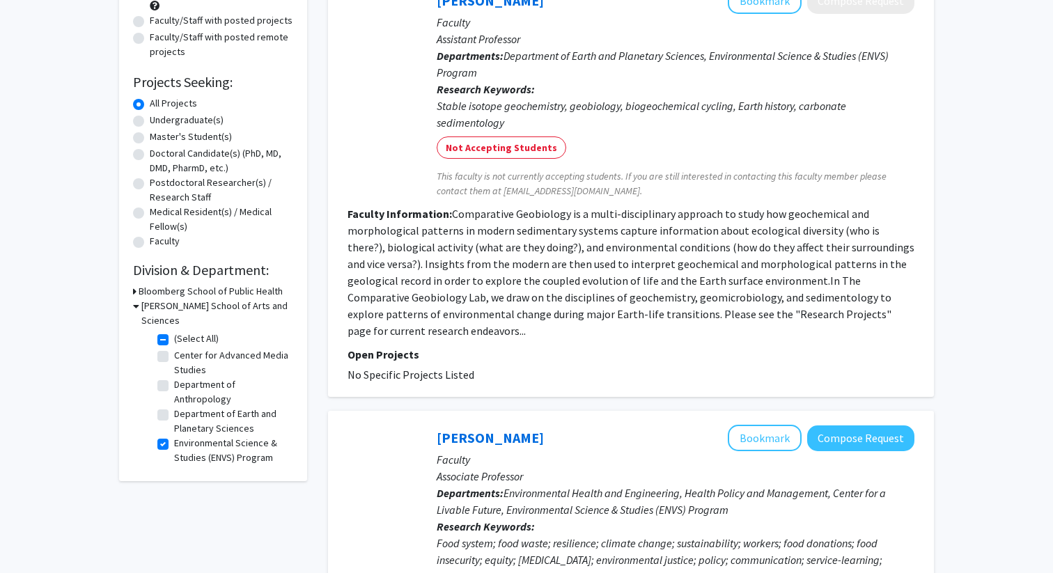
scroll to position [168, 0]
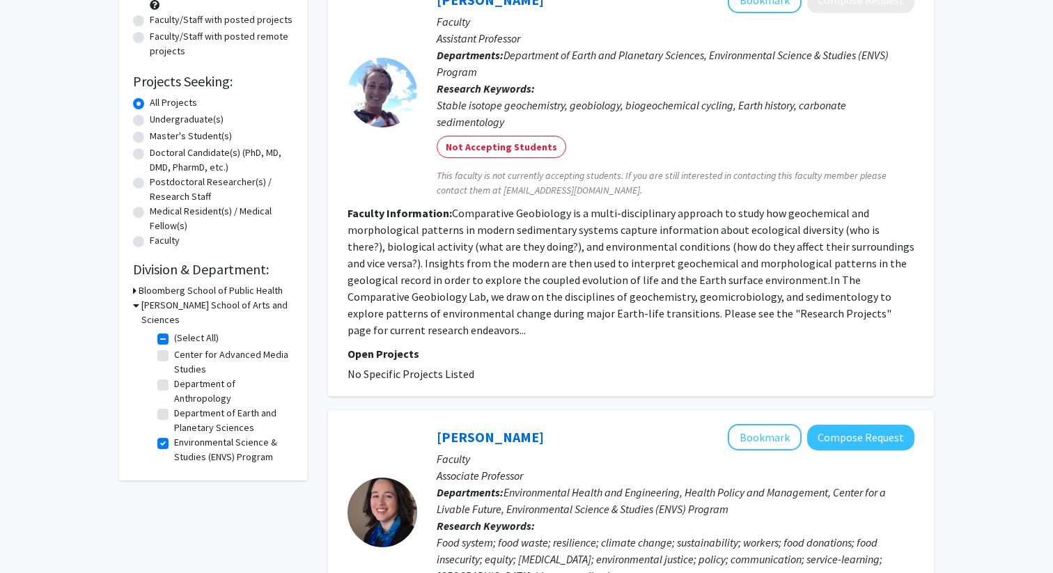
click at [174, 435] on label "Environmental Science & Studies (ENVS) Program" at bounding box center [232, 449] width 116 height 29
click at [174, 435] on input "Environmental Science & Studies (ENVS) Program" at bounding box center [178, 439] width 9 height 9
checkbox input "false"
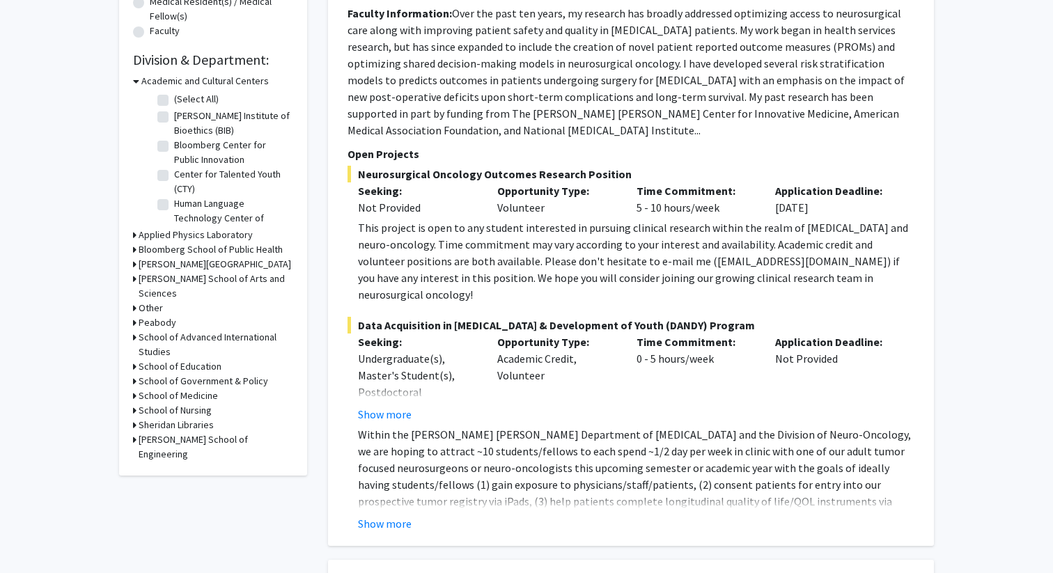
scroll to position [381, 0]
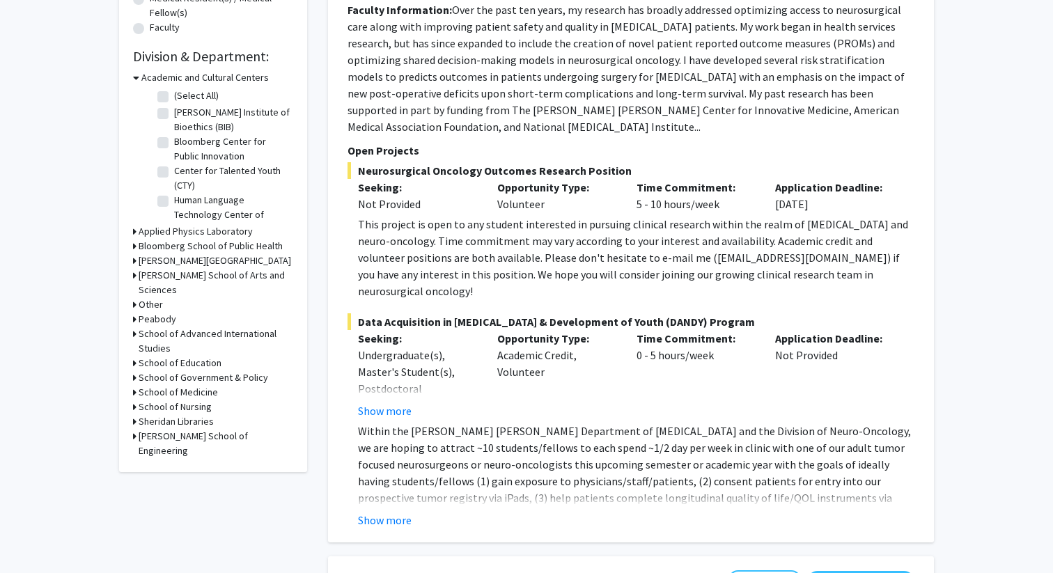
click at [173, 429] on h3 "Whiting School of Engineering" at bounding box center [216, 443] width 155 height 29
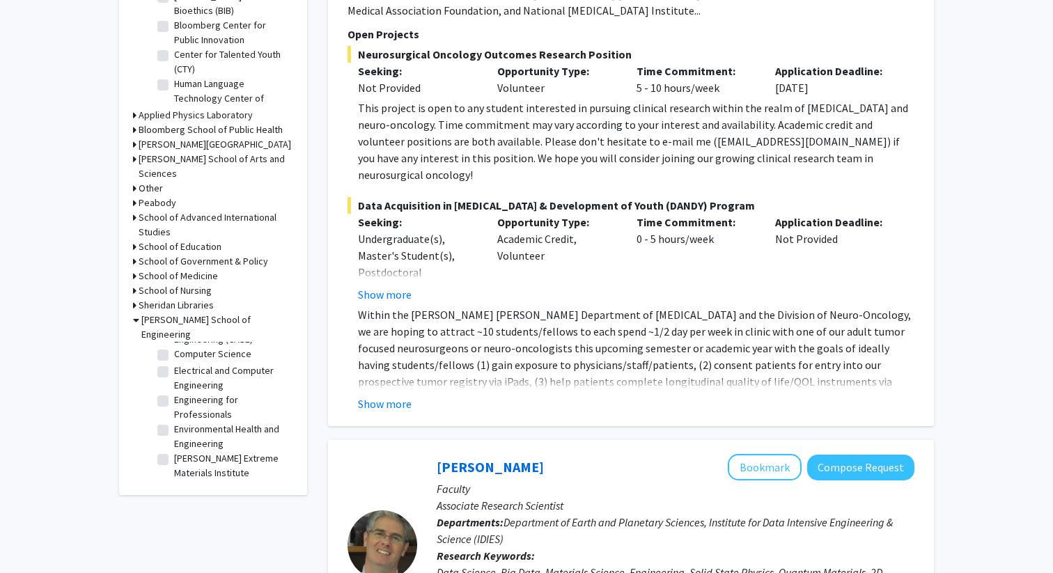
scroll to position [287, 0]
click at [174, 420] on label "Environmental Health and Engineering" at bounding box center [232, 434] width 116 height 29
click at [174, 420] on input "Environmental Health and Engineering" at bounding box center [178, 424] width 9 height 9
checkbox input "true"
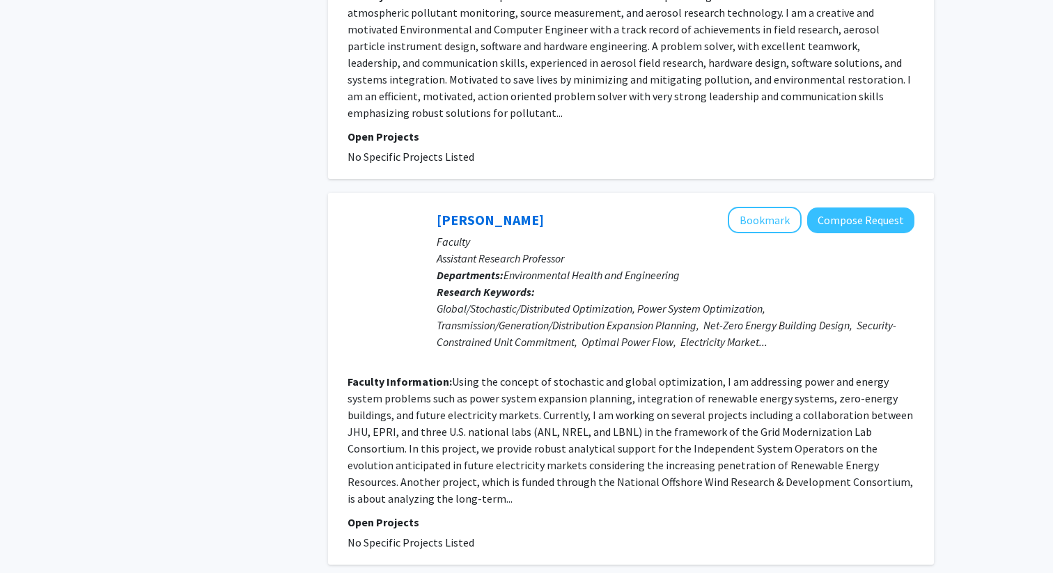
scroll to position [2729, 0]
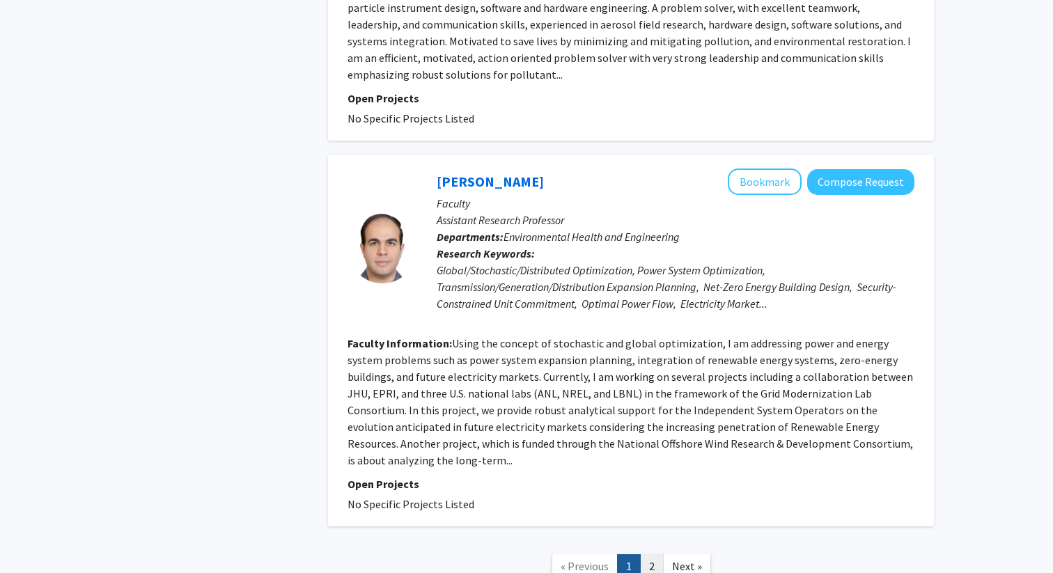
click at [654, 554] on link "2" at bounding box center [652, 566] width 24 height 24
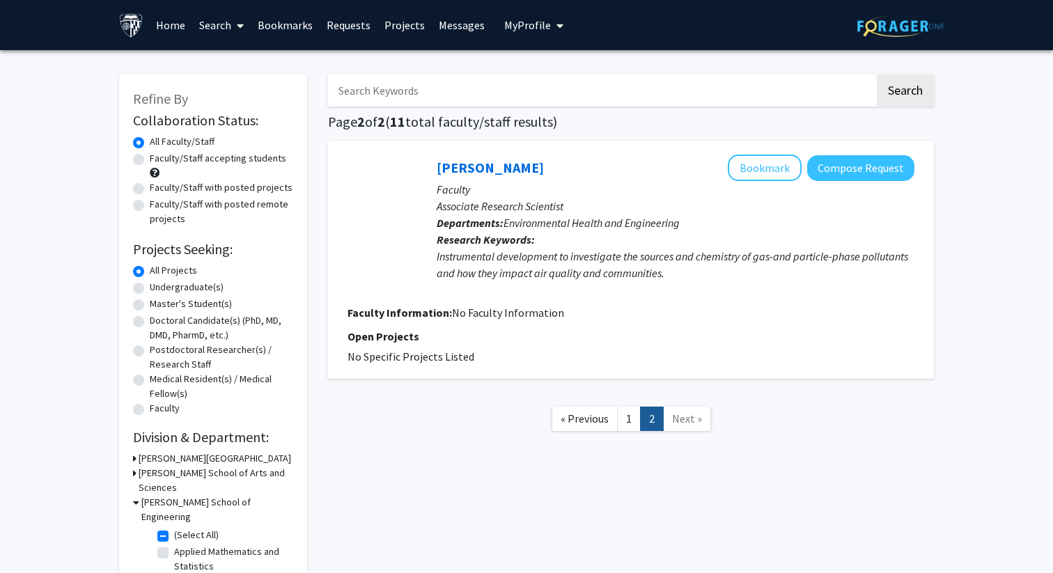
scroll to position [1, 0]
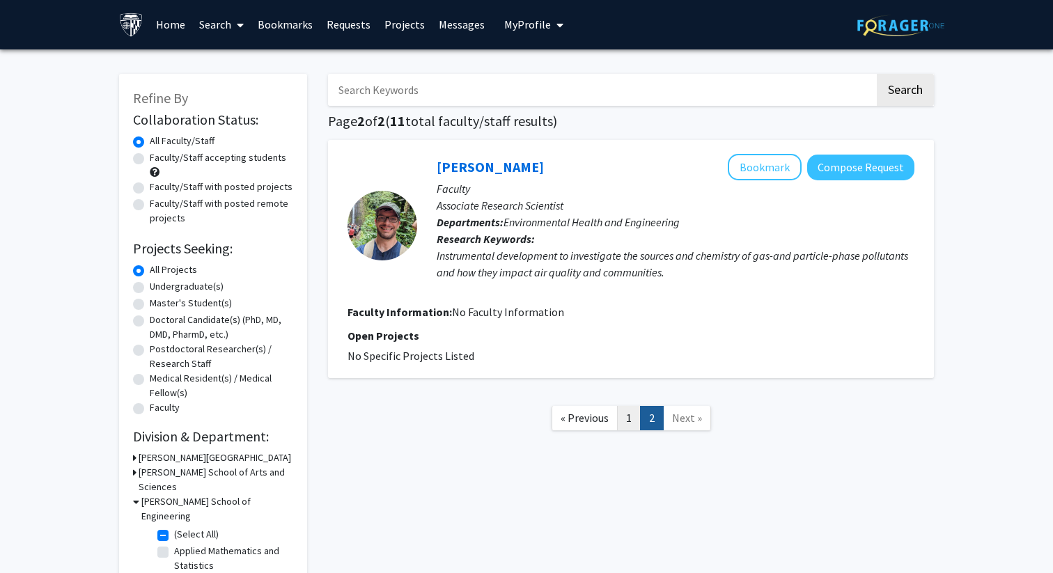
click at [621, 422] on link "1" at bounding box center [629, 418] width 24 height 24
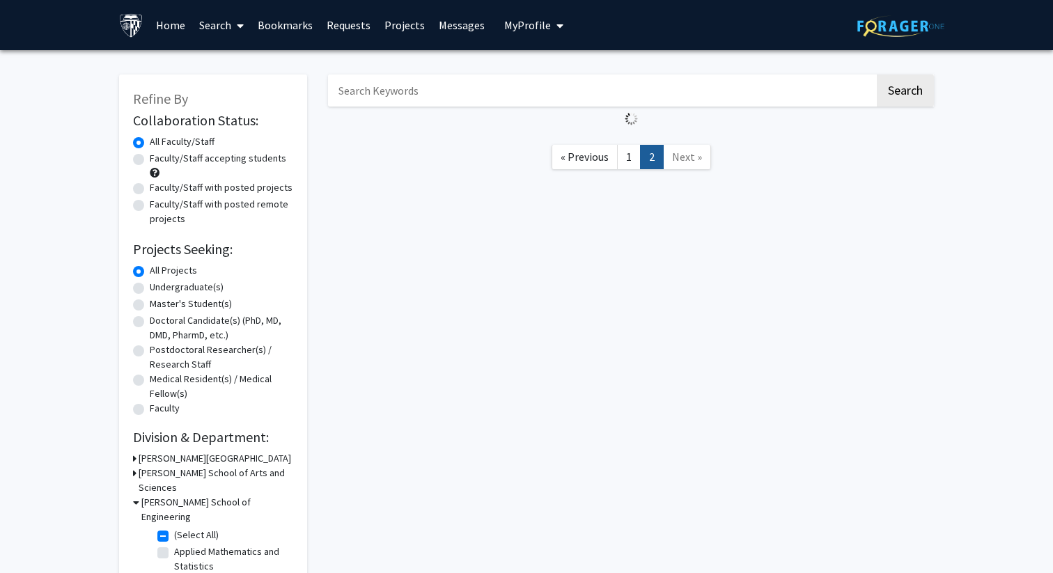
scroll to position [42, 0]
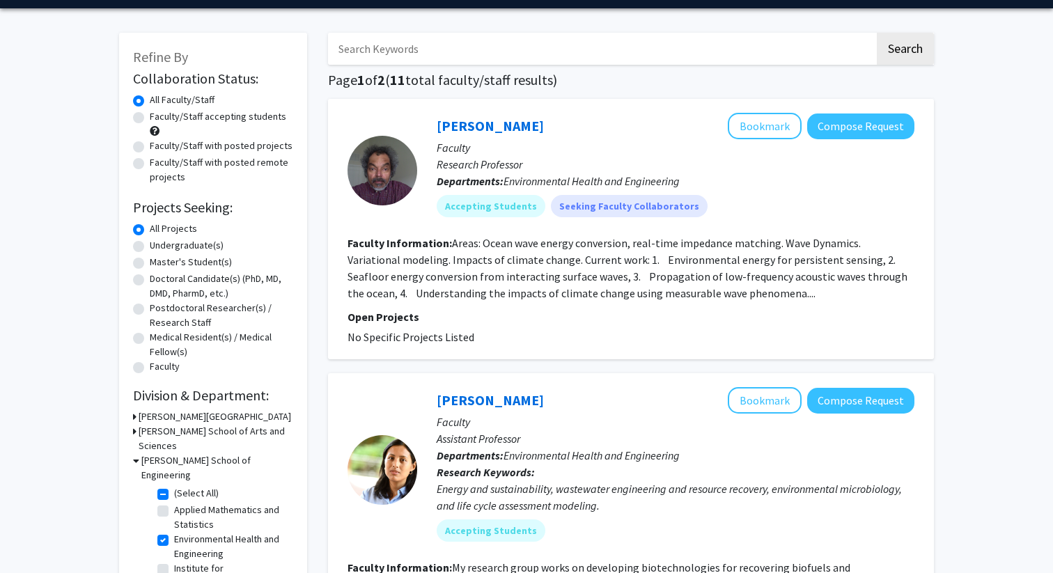
click at [174, 532] on label "Environmental Health and Engineering" at bounding box center [232, 546] width 116 height 29
click at [174, 532] on input "Environmental Health and Engineering" at bounding box center [178, 536] width 9 height 9
checkbox input "false"
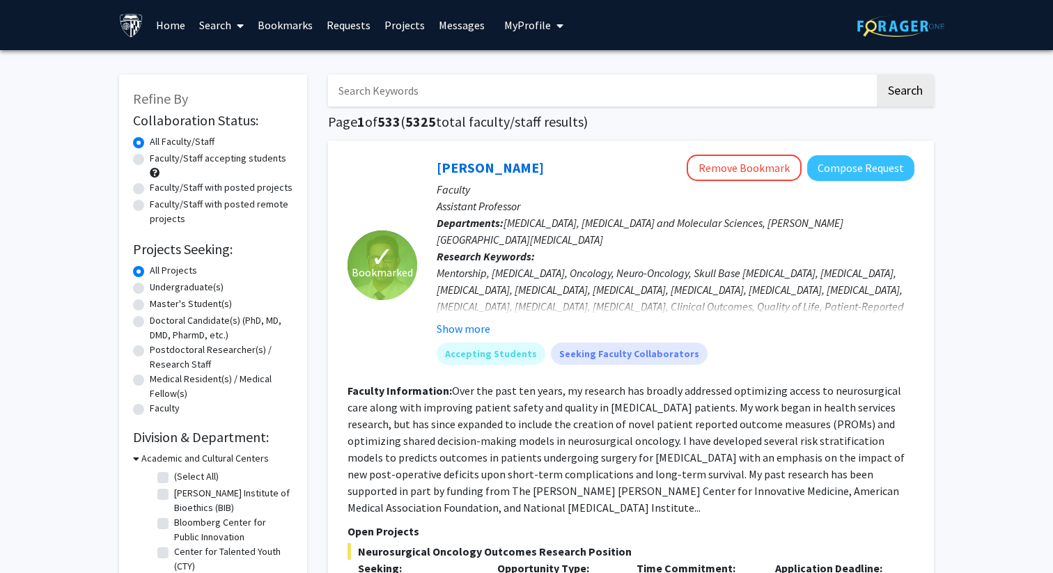
click at [444, 89] on input "Search Keywords" at bounding box center [601, 91] width 547 height 32
type input "food"
click at [877, 75] on button "Search" at bounding box center [905, 91] width 57 height 32
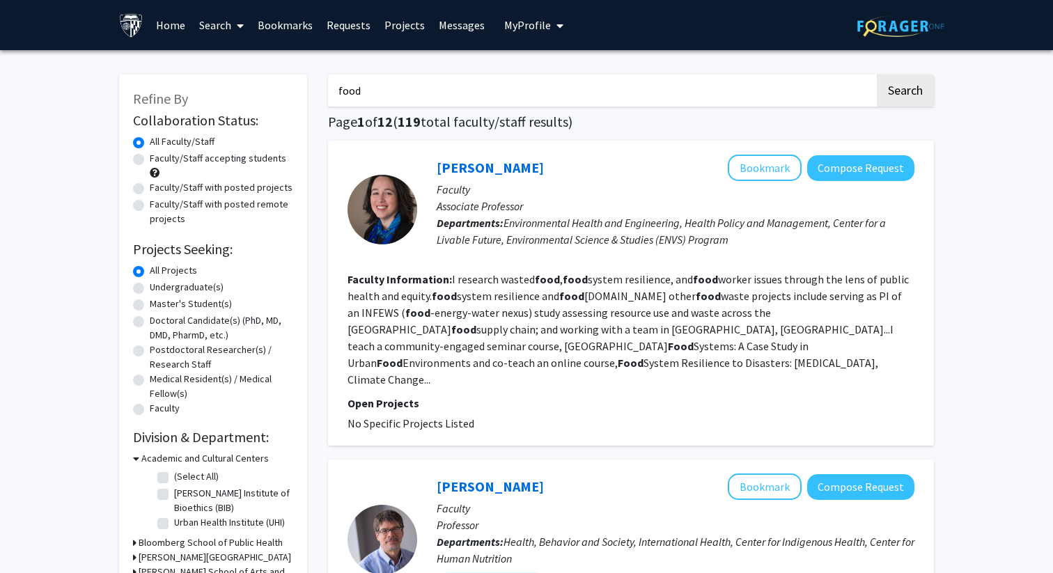
click at [178, 160] on label "Faculty/Staff accepting students" at bounding box center [218, 158] width 137 height 15
click at [159, 160] on input "Faculty/Staff accepting students" at bounding box center [154, 155] width 9 height 9
radio input "true"
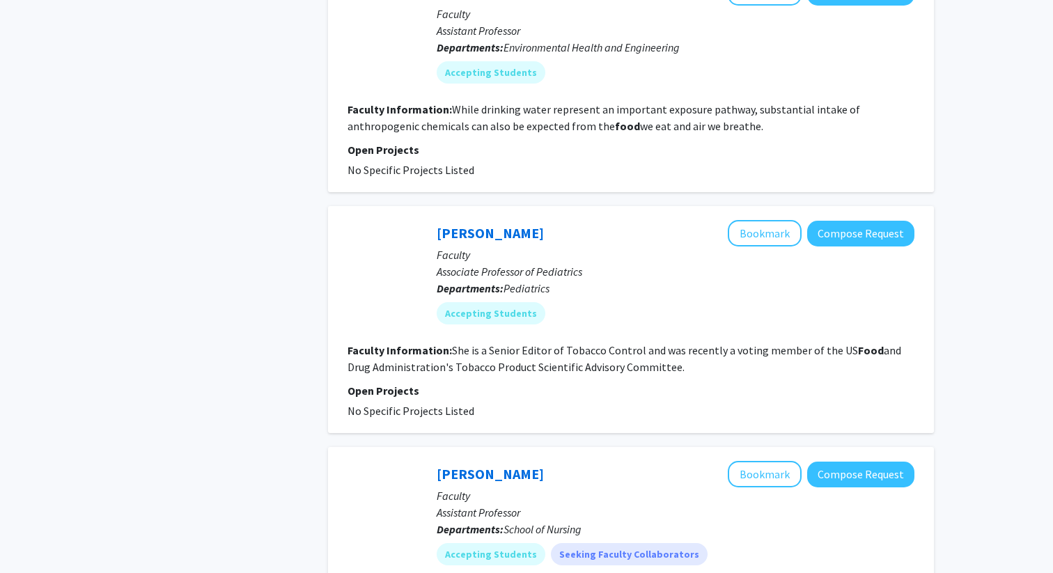
scroll to position [2311, 0]
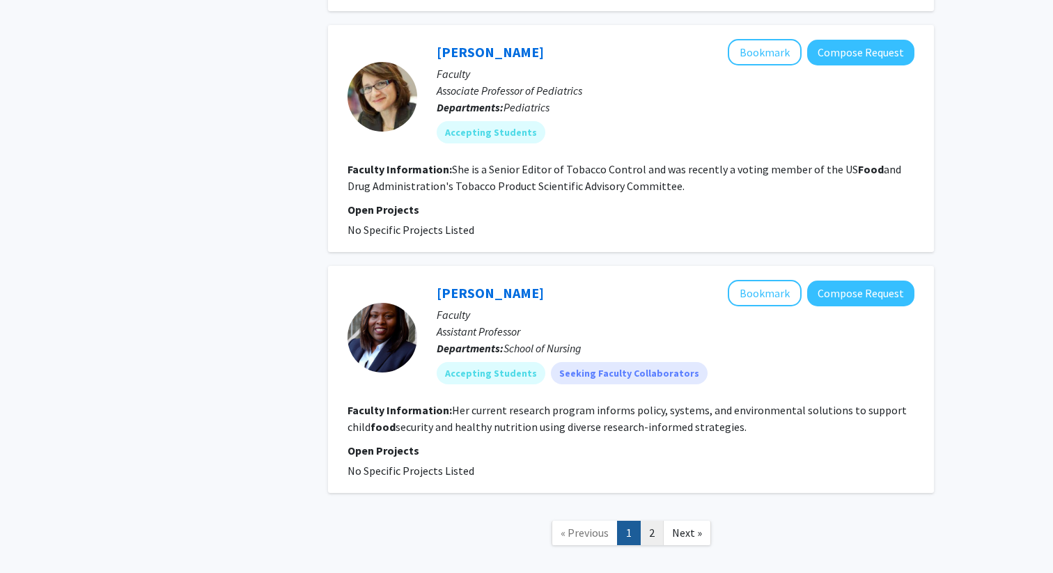
click at [647, 544] on link "2" at bounding box center [652, 533] width 24 height 24
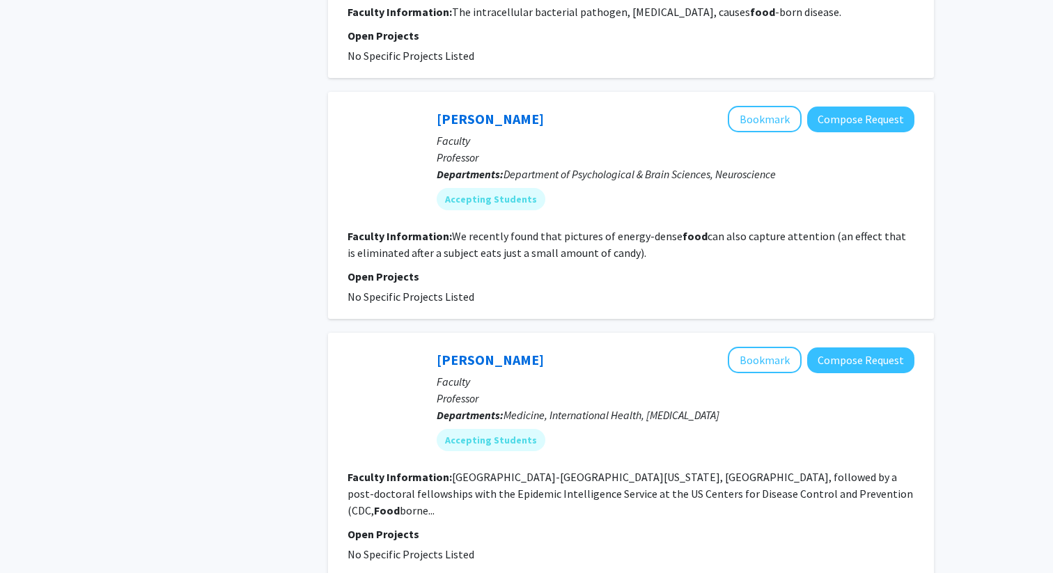
scroll to position [1204, 0]
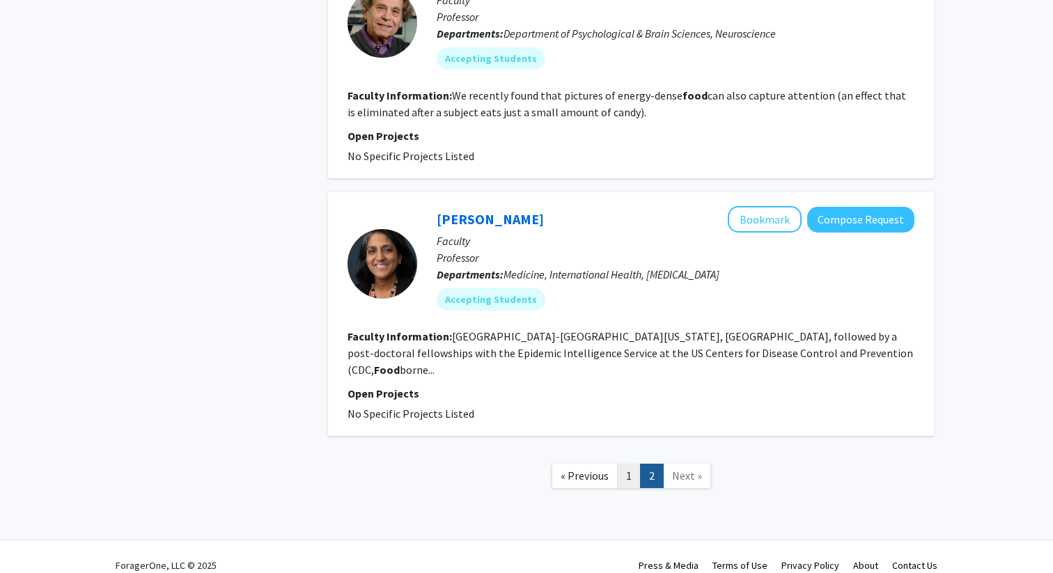
click at [632, 464] on link "1" at bounding box center [629, 476] width 24 height 24
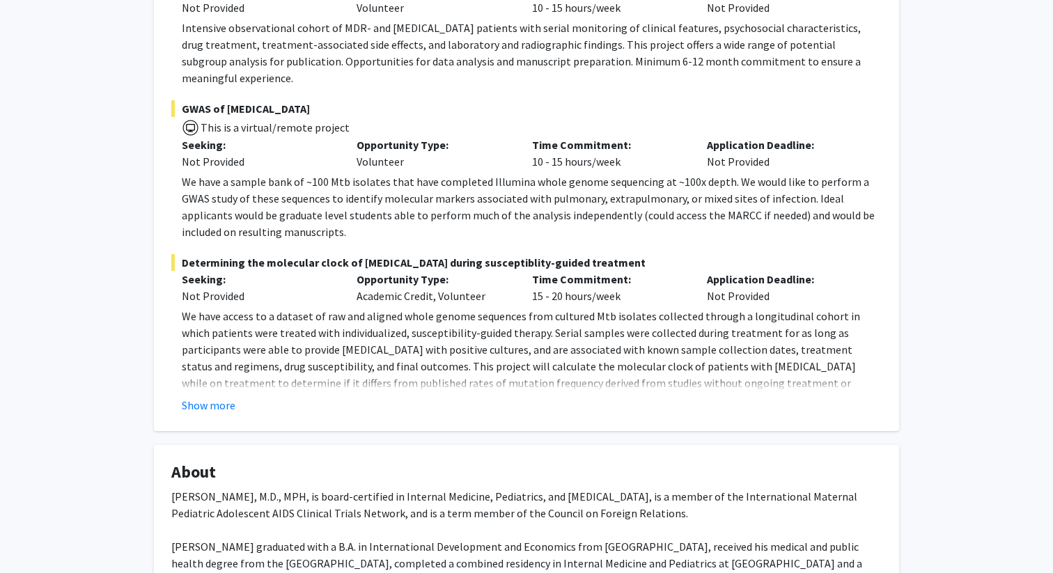
scroll to position [348, 0]
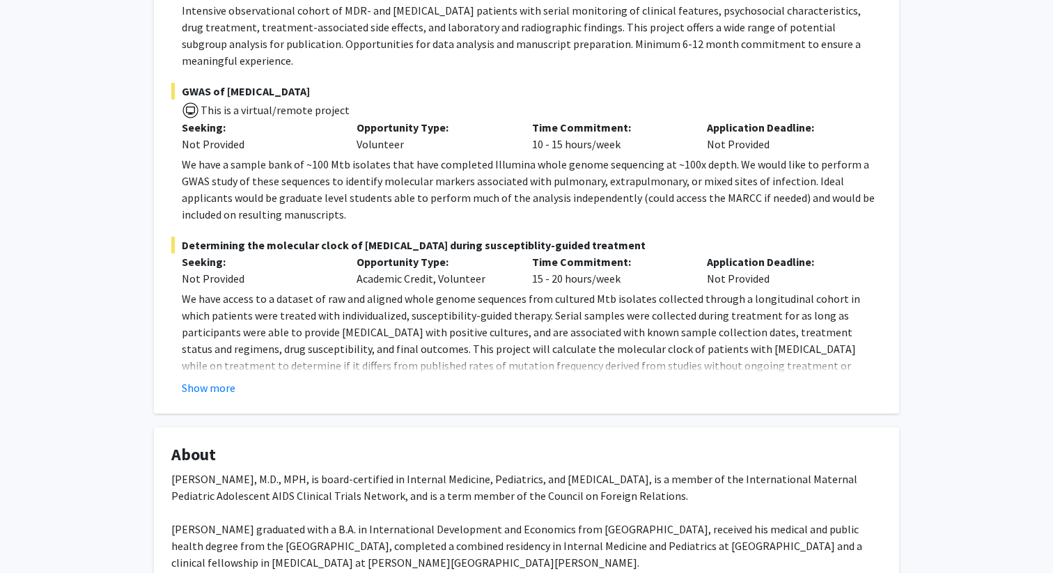
click at [209, 381] on fg-card "Open Projects [MEDICAL_DATA] MUKT Seeking: Not Provided Opportunity Type: Volun…" at bounding box center [526, 159] width 745 height 508
click at [211, 380] on button "Show more" at bounding box center [209, 388] width 54 height 17
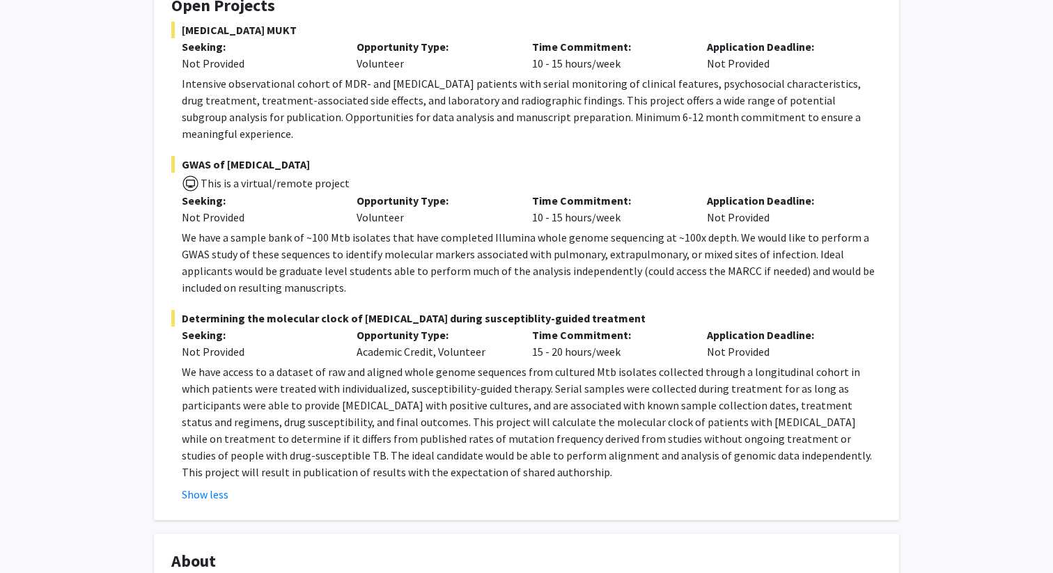
scroll to position [281, 0]
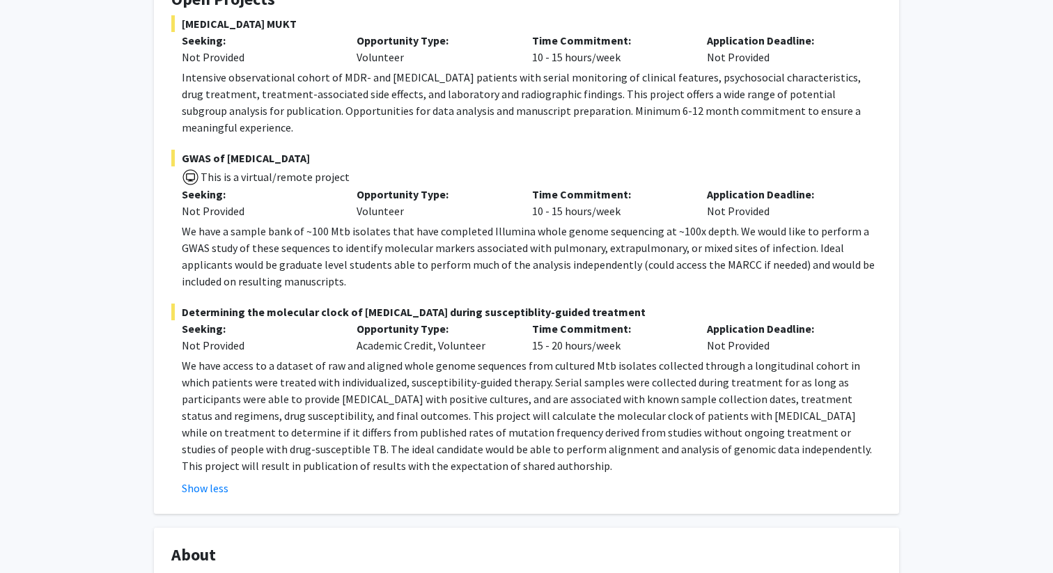
drag, startPoint x: 170, startPoint y: 14, endPoint x: 445, endPoint y: 447, distance: 513.2
click at [445, 447] on fg-card "Open Projects [MEDICAL_DATA] MUKT Seeking: Not Provided Opportunity Type: Volun…" at bounding box center [526, 243] width 745 height 542
copy fg-card "[MEDICAL_DATA] MUKT Seeking: Not Provided Opportunity Type: Volunteer Time Comm…"
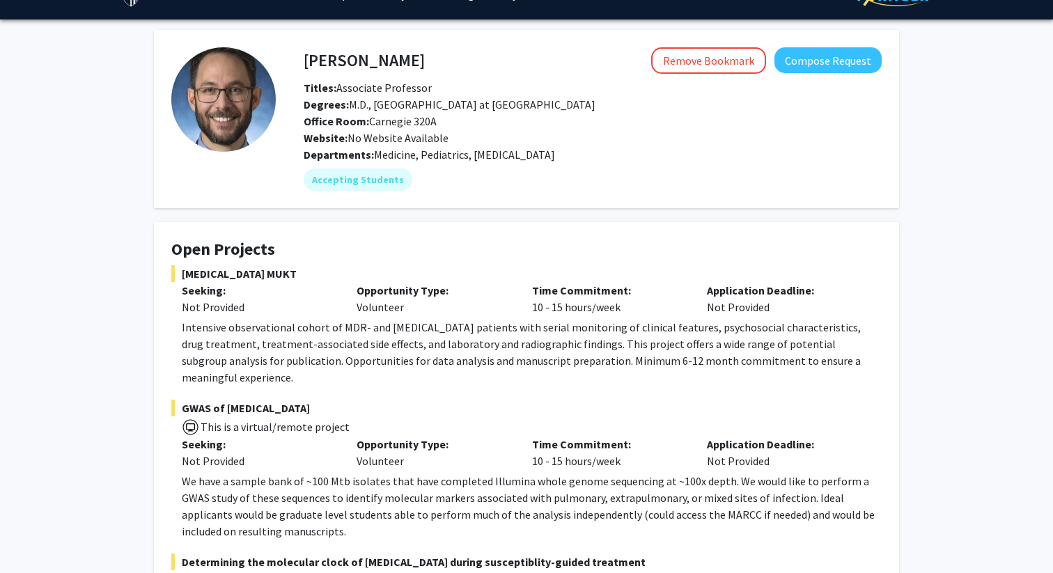
scroll to position [0, 0]
